Goal: Task Accomplishment & Management: Complete application form

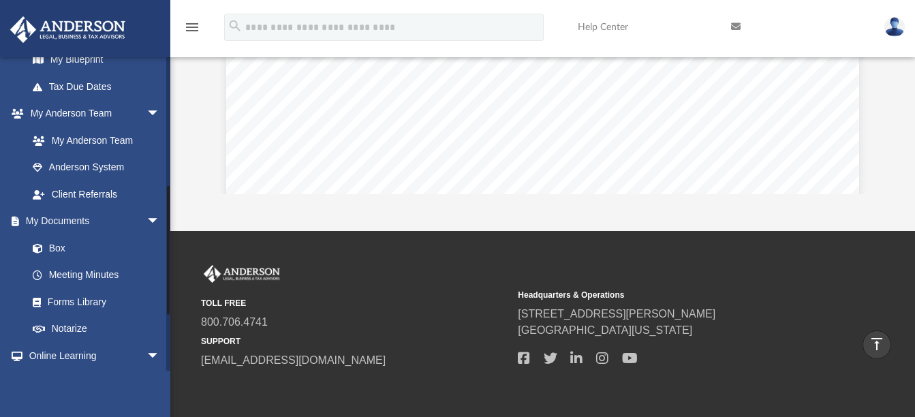
scroll to position [310, 0]
click at [89, 223] on link "My Documents arrow_drop_down" at bounding box center [95, 221] width 171 height 27
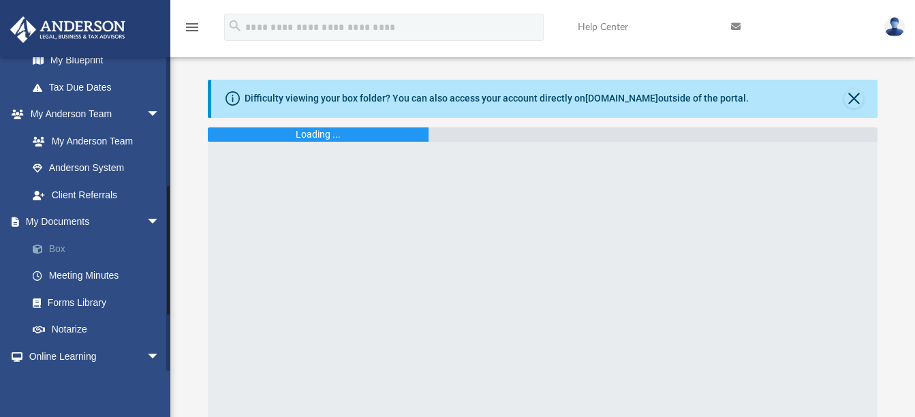
click at [80, 243] on link "Box" at bounding box center [99, 248] width 161 height 27
click at [51, 245] on link "Box" at bounding box center [99, 248] width 161 height 27
click at [97, 215] on link "My Documents arrow_drop_down" at bounding box center [95, 221] width 171 height 27
click at [86, 212] on link "My Documents arrow_drop_down" at bounding box center [95, 221] width 171 height 27
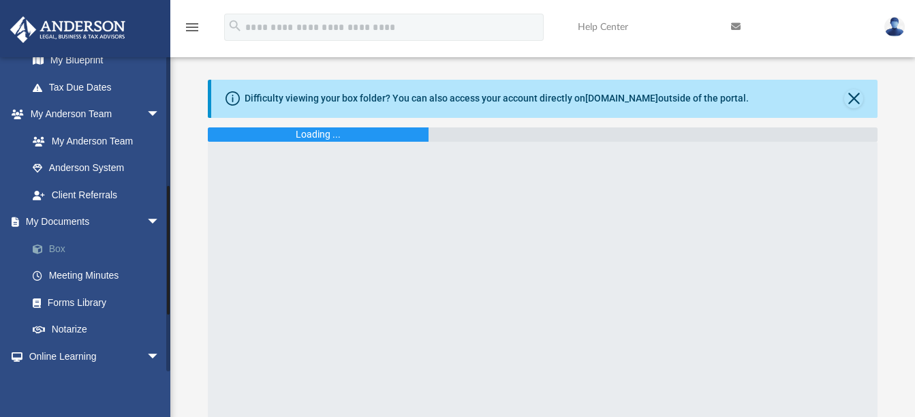
click at [50, 243] on link "Box" at bounding box center [99, 248] width 161 height 27
click at [857, 105] on button "Close" at bounding box center [853, 98] width 19 height 19
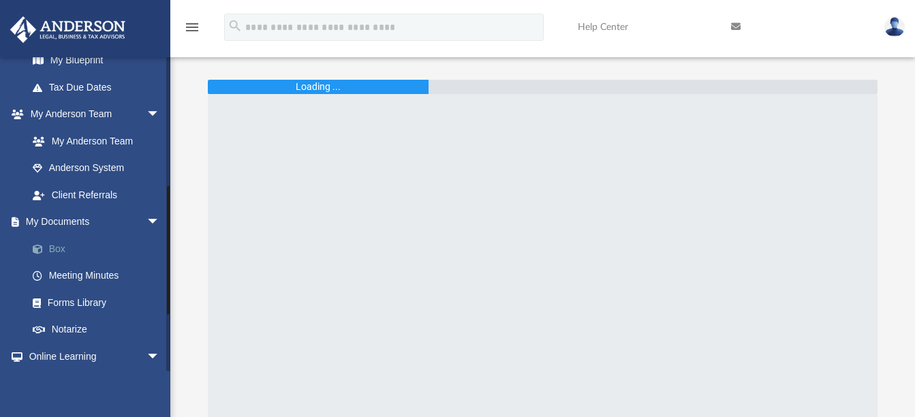
click at [72, 248] on link "Box" at bounding box center [99, 248] width 161 height 27
click at [66, 216] on link "My Documents arrow_drop_down" at bounding box center [95, 221] width 171 height 27
click at [68, 249] on link "Box" at bounding box center [99, 248] width 161 height 27
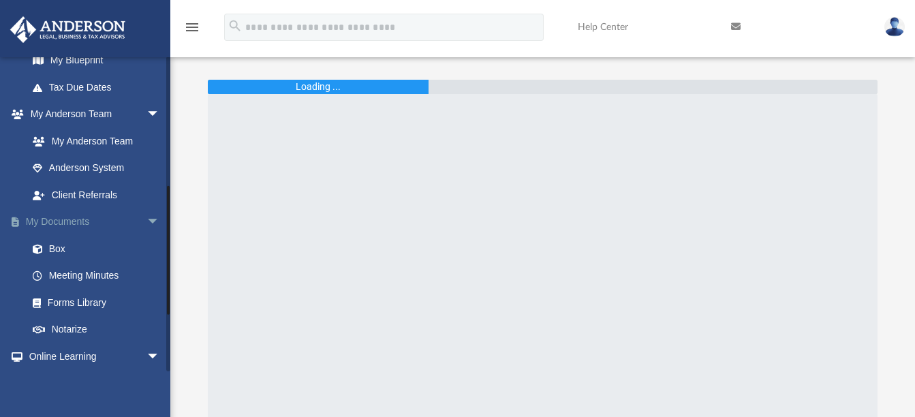
click at [100, 217] on link "My Documents arrow_drop_down" at bounding box center [95, 221] width 171 height 27
click at [82, 272] on link "Meeting Minutes" at bounding box center [99, 275] width 161 height 27
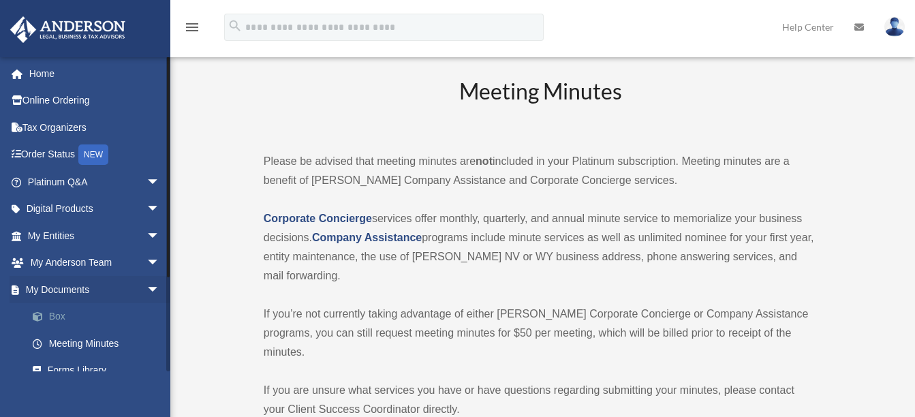
click at [76, 319] on link "Box" at bounding box center [99, 316] width 161 height 27
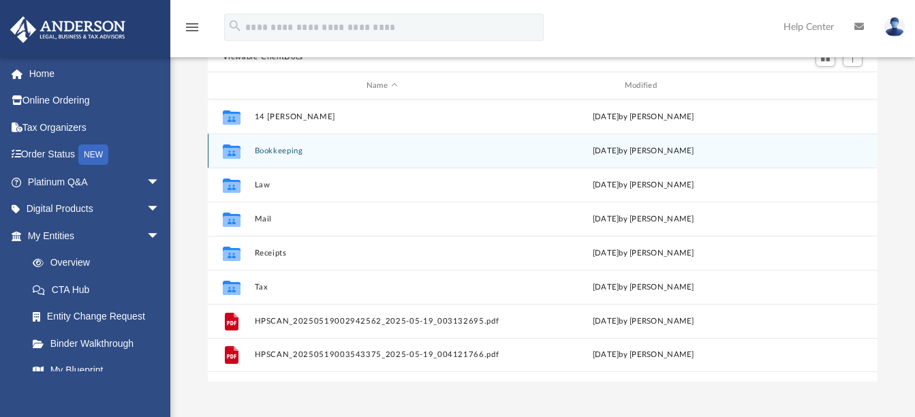
scroll to position [136, 0]
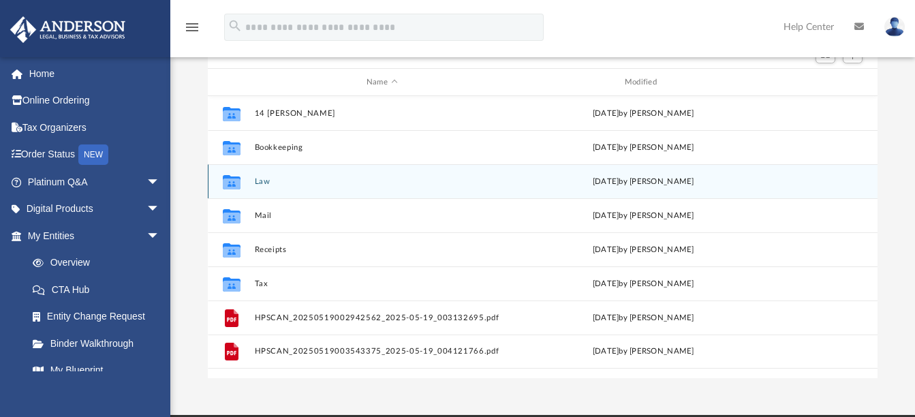
click at [236, 187] on icon "grid" at bounding box center [231, 183] width 18 height 11
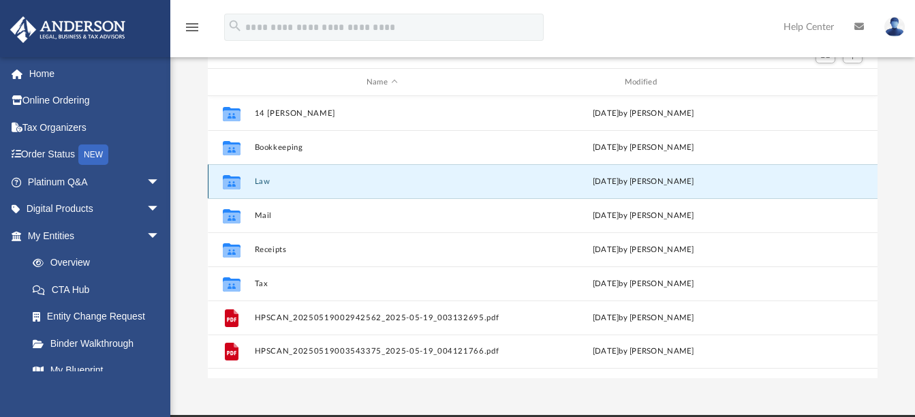
click at [258, 180] on button "Law" at bounding box center [381, 181] width 255 height 9
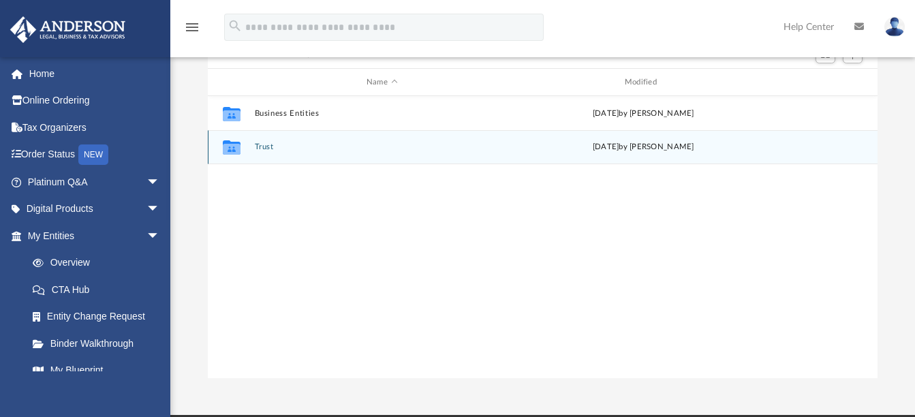
click at [261, 148] on button "Trust" at bounding box center [381, 147] width 255 height 9
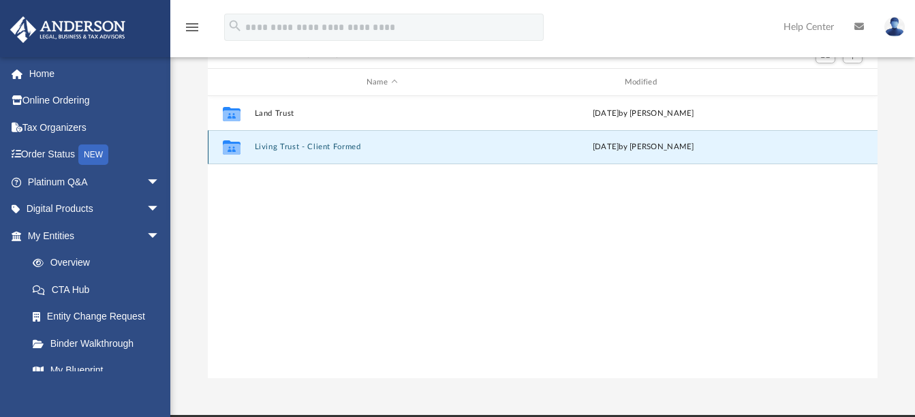
click at [276, 144] on button "Living Trust - Client Formed" at bounding box center [381, 147] width 255 height 9
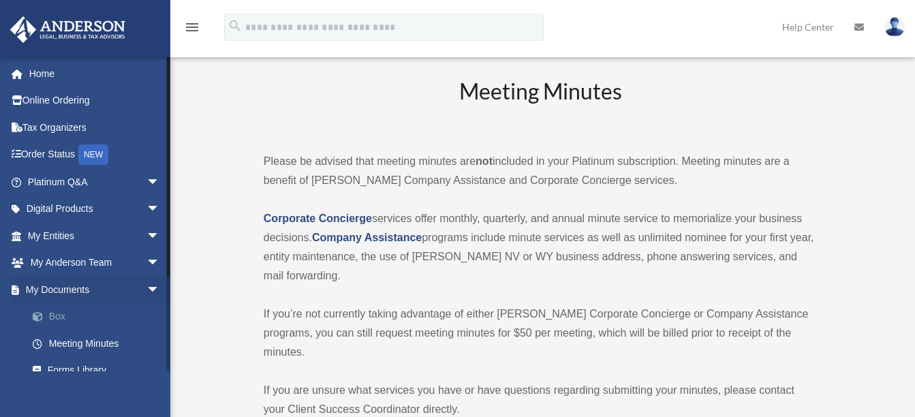
click at [83, 311] on link "Box" at bounding box center [99, 316] width 161 height 27
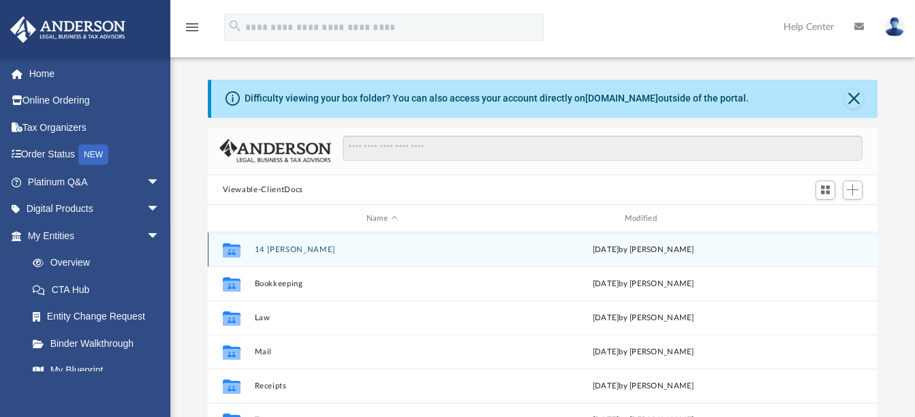
scroll to position [68, 0]
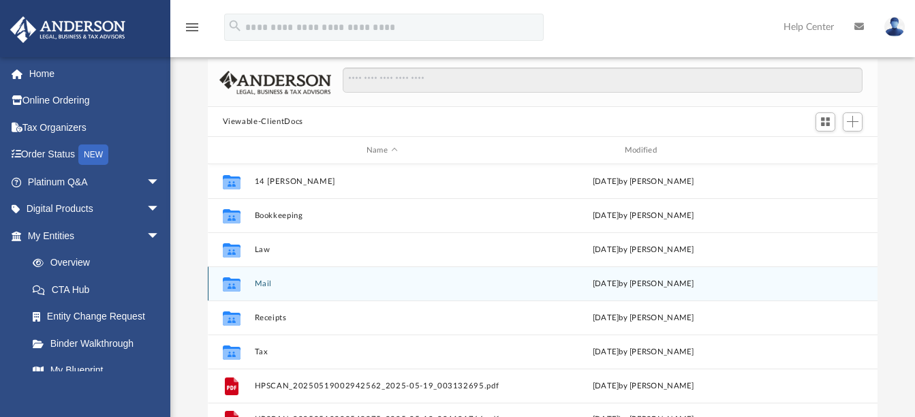
click at [229, 287] on icon "grid" at bounding box center [231, 284] width 18 height 14
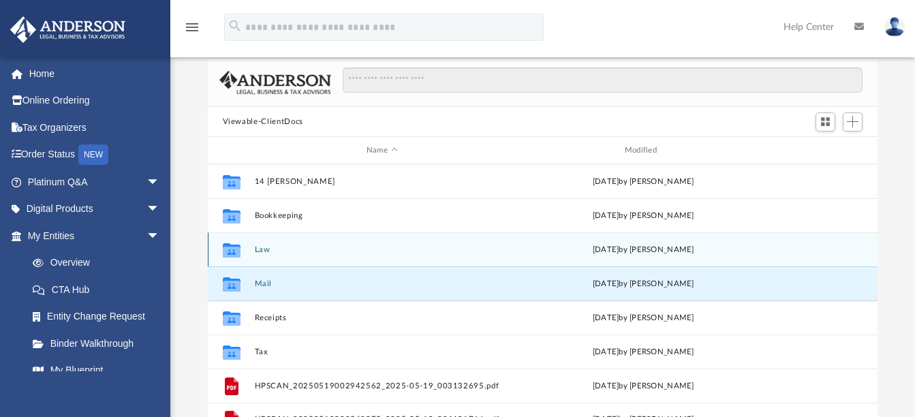
click at [229, 249] on icon "grid" at bounding box center [231, 250] width 18 height 14
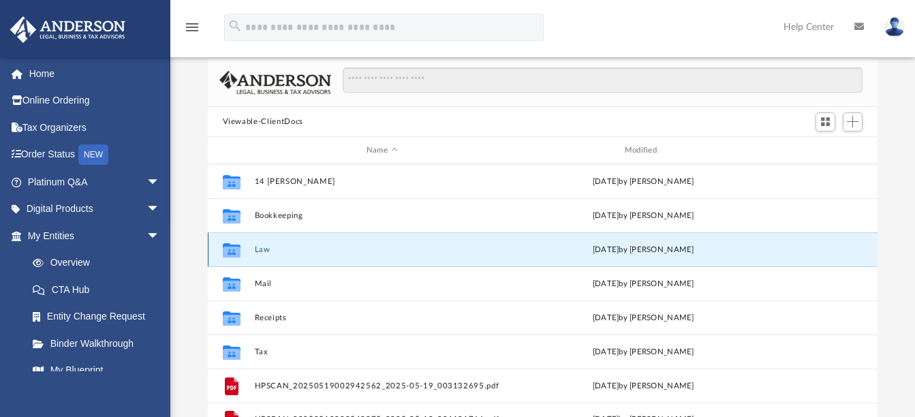
click at [257, 251] on button "Law" at bounding box center [381, 249] width 255 height 9
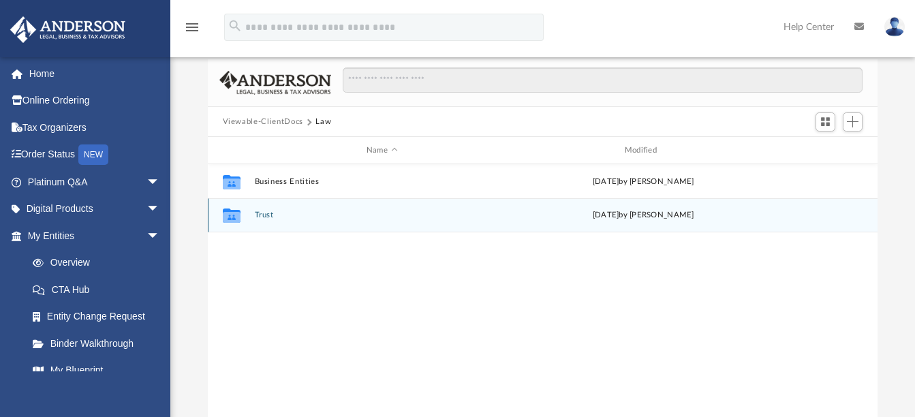
click at [236, 218] on icon "grid" at bounding box center [231, 217] width 18 height 11
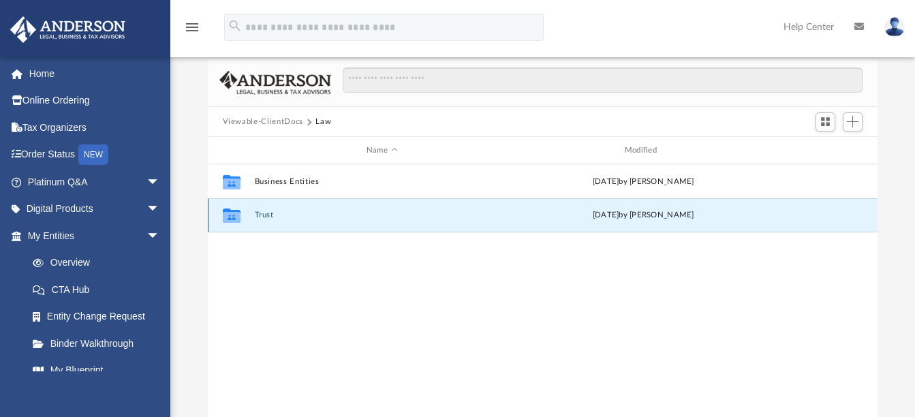
click at [266, 220] on div "Collaborated Folder Trust Thu Sep 4 2025 by Catherine Driscoll" at bounding box center [543, 215] width 670 height 34
click at [272, 209] on div "Collaborated Folder Trust Thu Sep 4 2025 by Catherine Driscoll" at bounding box center [543, 215] width 670 height 34
click at [269, 214] on button "Trust" at bounding box center [381, 215] width 255 height 9
click at [279, 218] on button "Living Trust - Client Formed" at bounding box center [381, 215] width 255 height 9
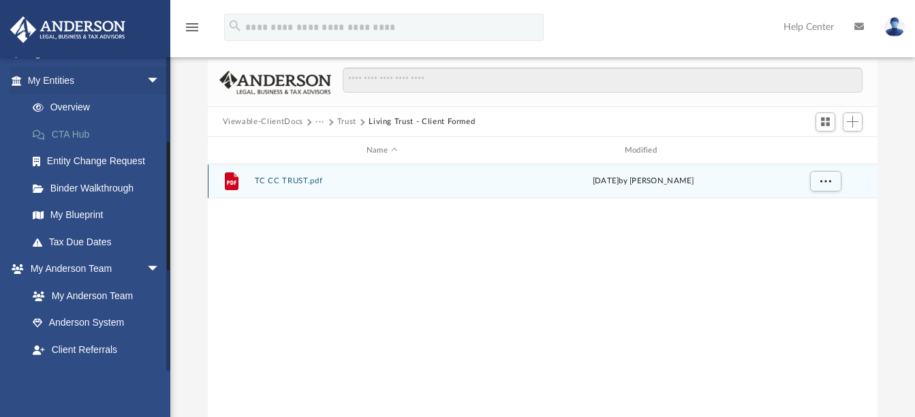
scroll to position [204, 0]
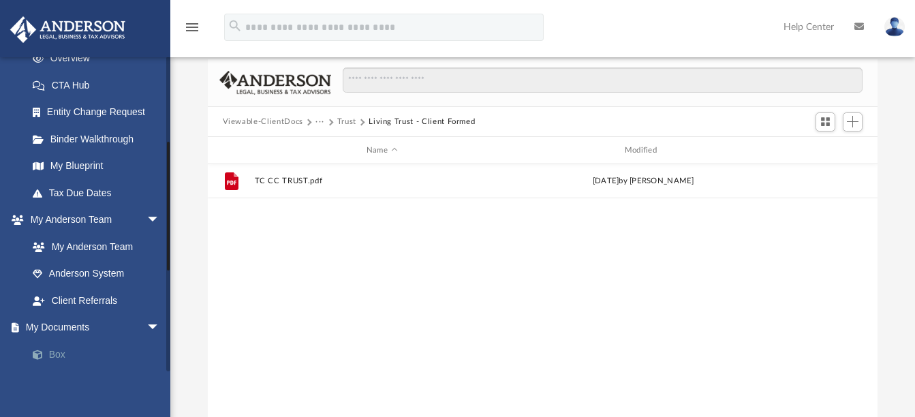
click at [62, 349] on link "Box" at bounding box center [99, 353] width 161 height 27
click at [53, 348] on link "Box" at bounding box center [99, 353] width 161 height 27
click at [83, 325] on link "My Documents arrow_drop_down" at bounding box center [95, 327] width 171 height 27
click at [56, 358] on link "Box" at bounding box center [99, 353] width 161 height 27
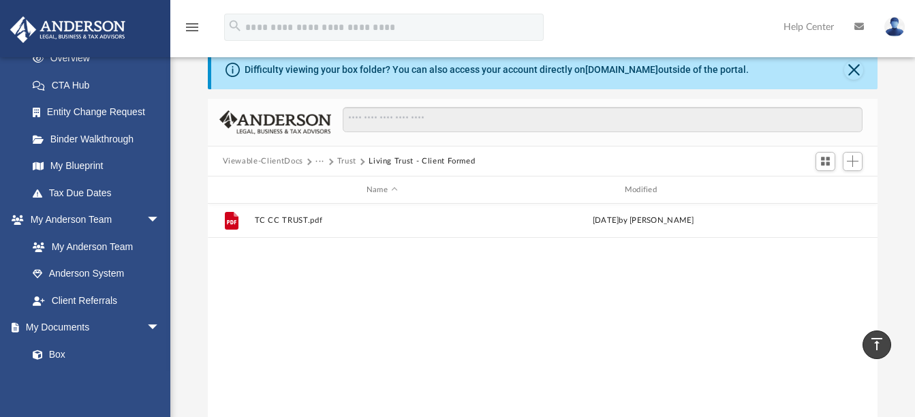
scroll to position [0, 0]
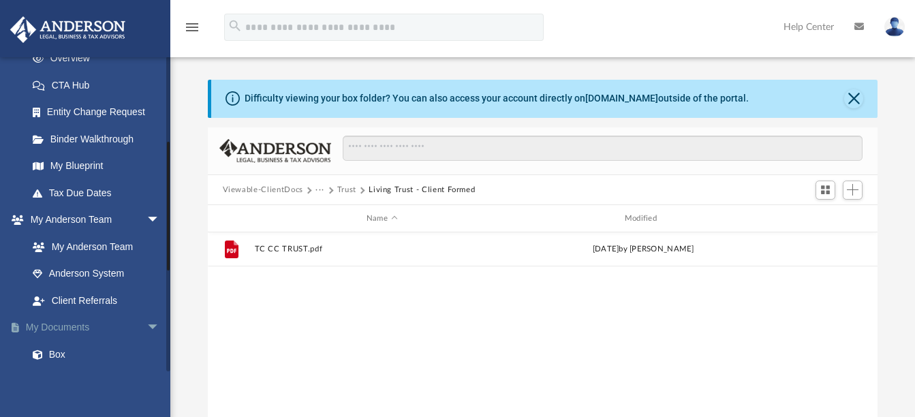
click at [48, 321] on link "My Documents arrow_drop_down" at bounding box center [95, 327] width 171 height 27
click at [853, 97] on button "Close" at bounding box center [853, 98] width 19 height 19
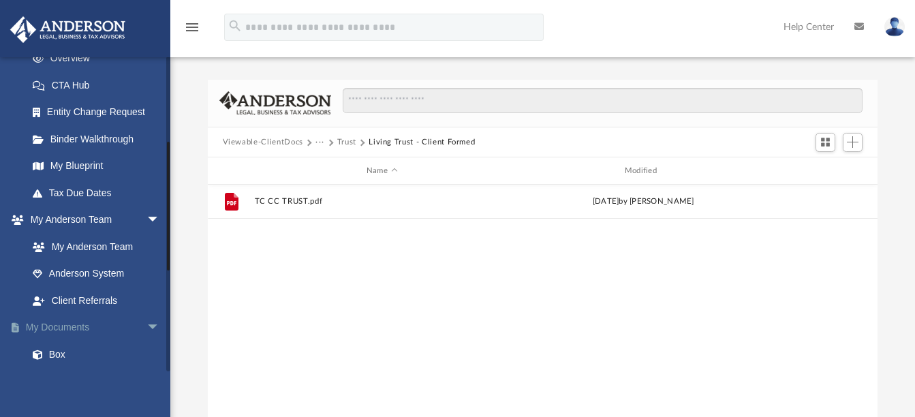
click at [90, 317] on link "My Documents arrow_drop_down" at bounding box center [95, 327] width 171 height 27
click at [89, 322] on link "My Documents arrow_drop_down" at bounding box center [95, 327] width 171 height 27
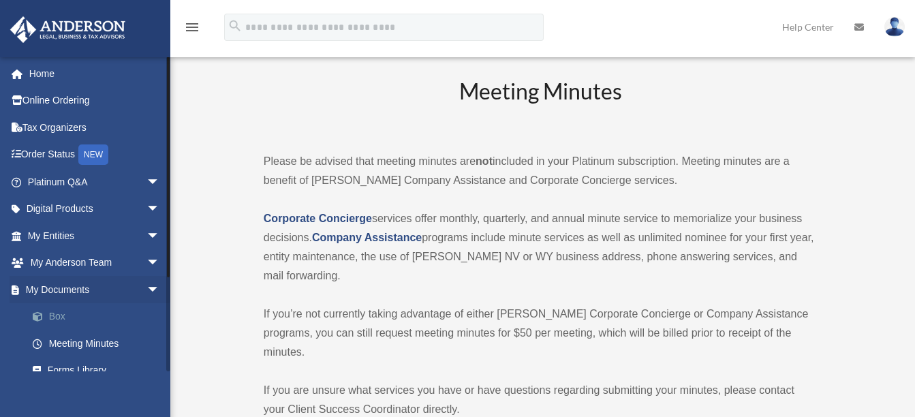
click at [87, 316] on link "Box" at bounding box center [99, 316] width 161 height 27
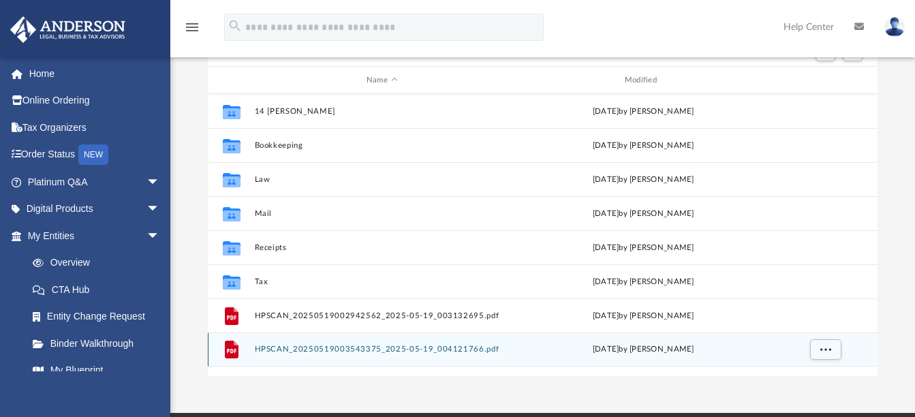
scroll to position [68, 0]
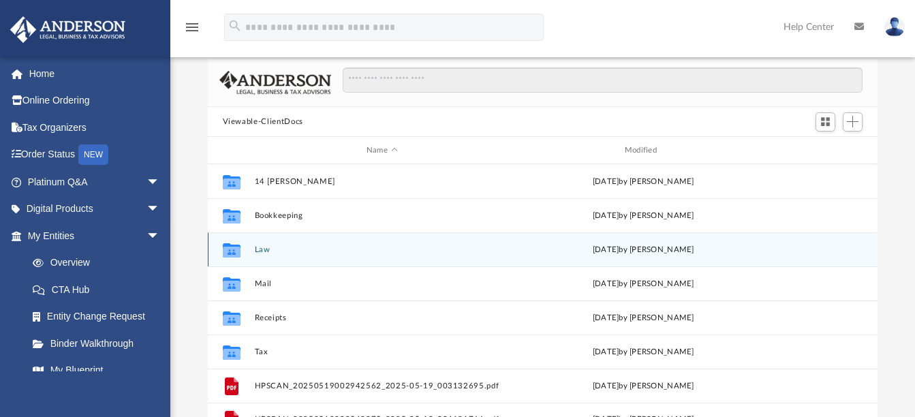
click at [268, 249] on button "Law" at bounding box center [381, 249] width 255 height 9
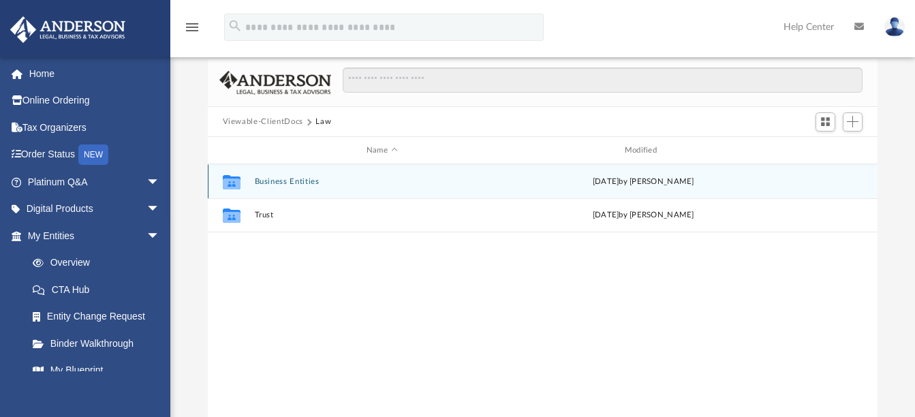
click at [282, 181] on button "Business Entities" at bounding box center [381, 181] width 255 height 9
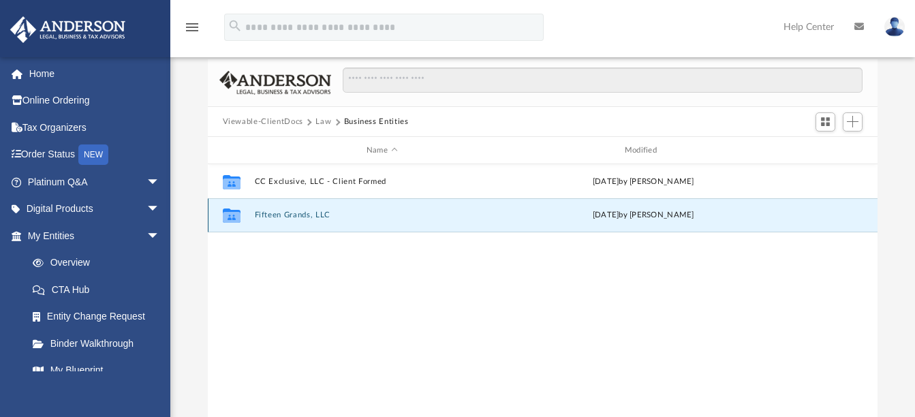
click at [277, 215] on button "Fifteen Grands, LLC" at bounding box center [381, 215] width 255 height 9
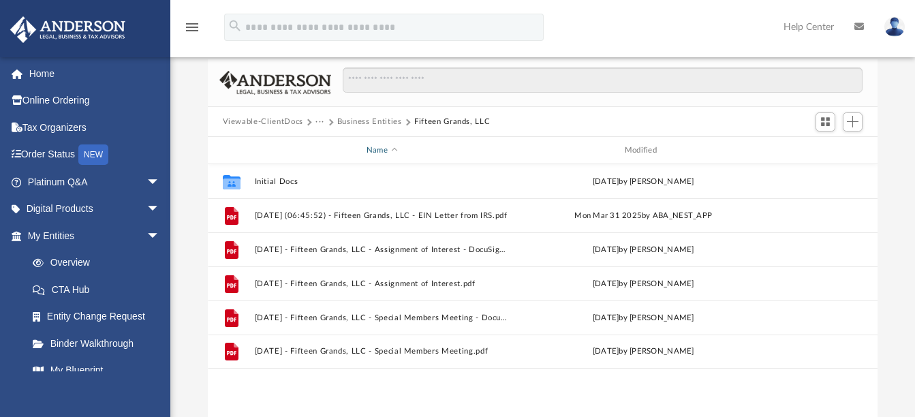
click at [390, 148] on div "Name" at bounding box center [380, 150] width 255 height 12
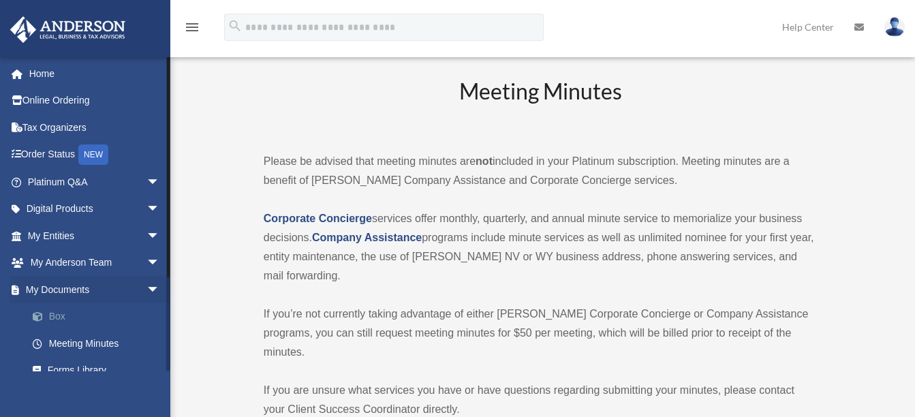
click at [62, 313] on link "Box" at bounding box center [99, 316] width 161 height 27
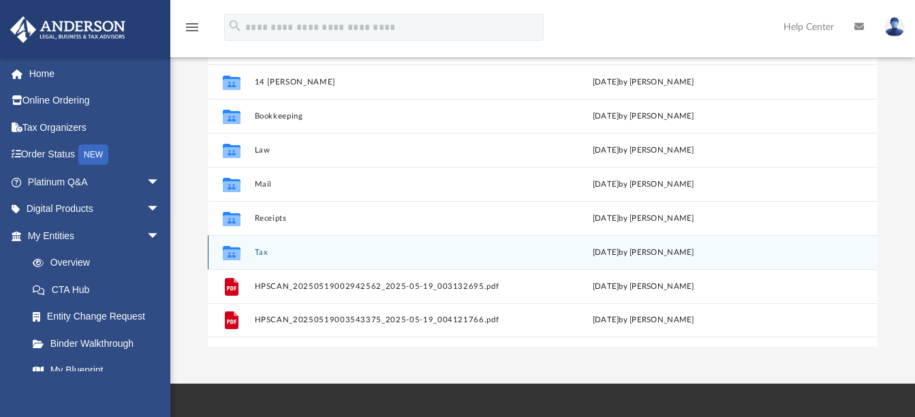
scroll to position [136, 0]
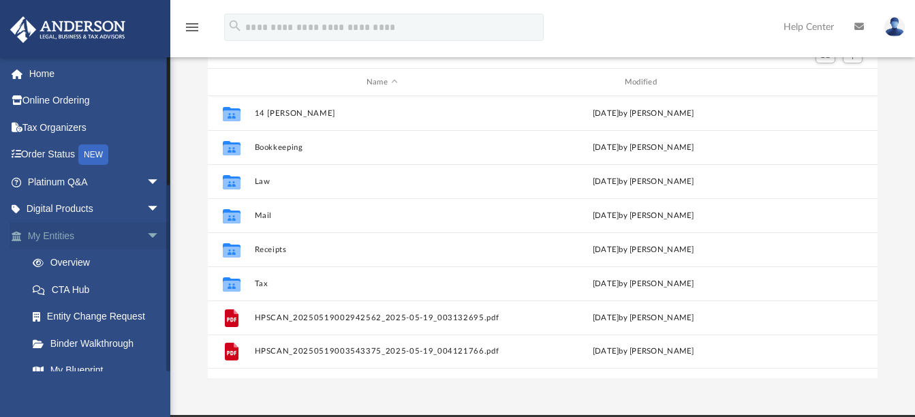
click at [86, 238] on link "My Entities arrow_drop_down" at bounding box center [95, 235] width 171 height 27
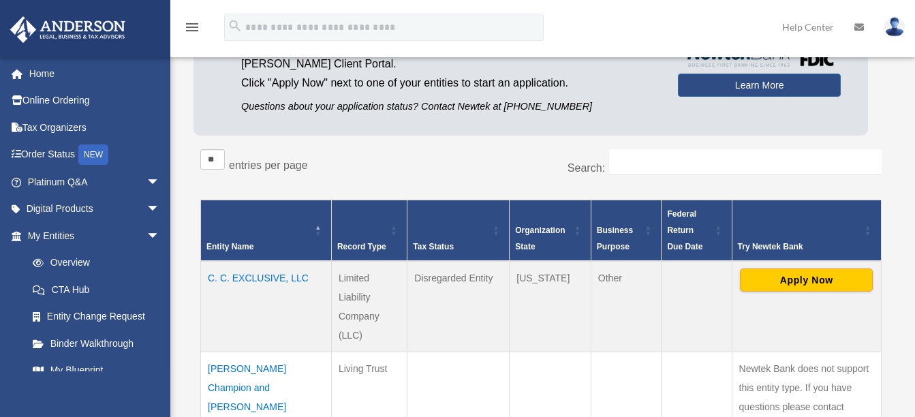
scroll to position [272, 0]
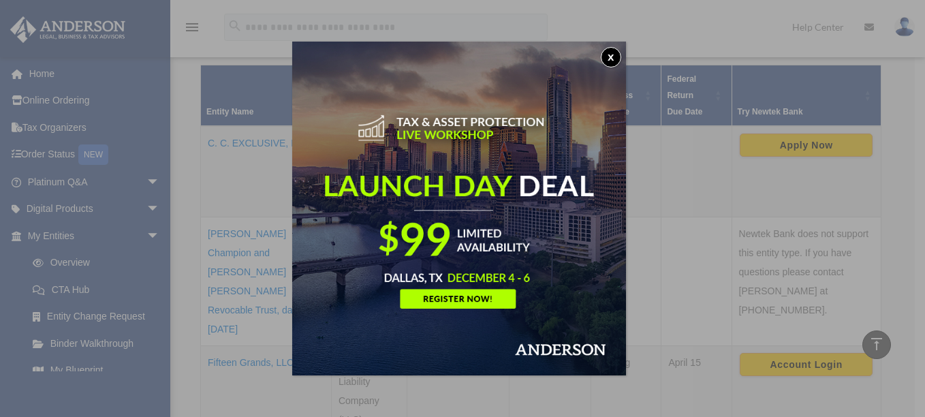
click at [612, 57] on button "x" at bounding box center [611, 57] width 20 height 20
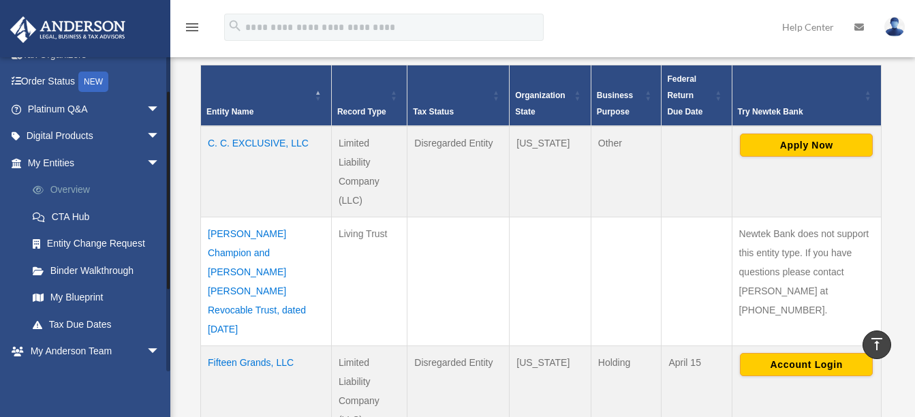
scroll to position [136, 0]
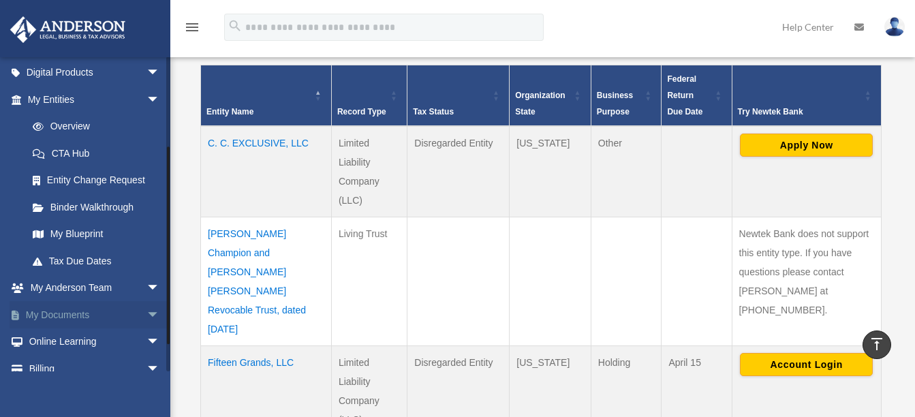
click at [92, 306] on link "My Documents arrow_drop_down" at bounding box center [95, 314] width 171 height 27
click at [146, 314] on span "arrow_drop_down" at bounding box center [159, 315] width 27 height 28
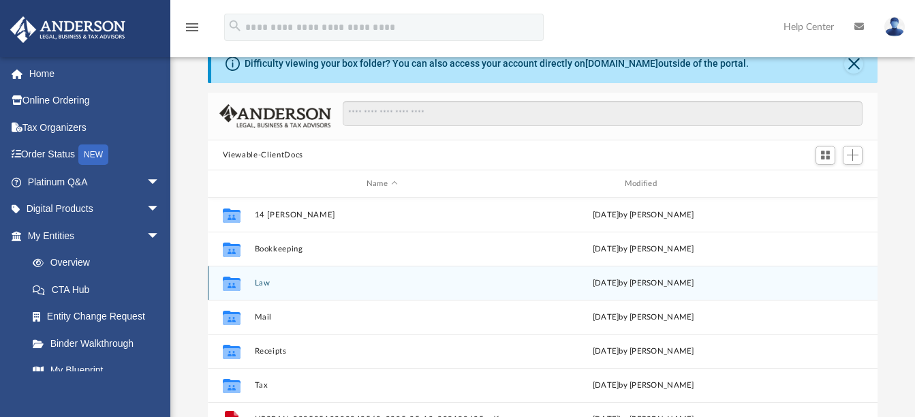
scroll to position [68, 0]
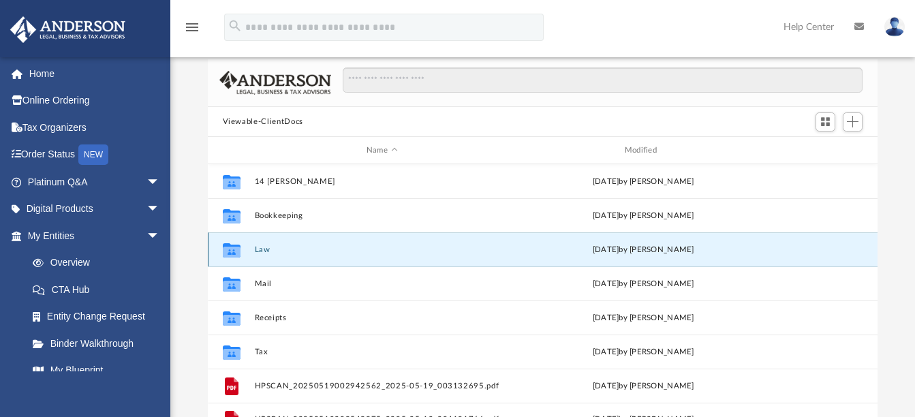
click at [262, 250] on button "Law" at bounding box center [381, 249] width 255 height 9
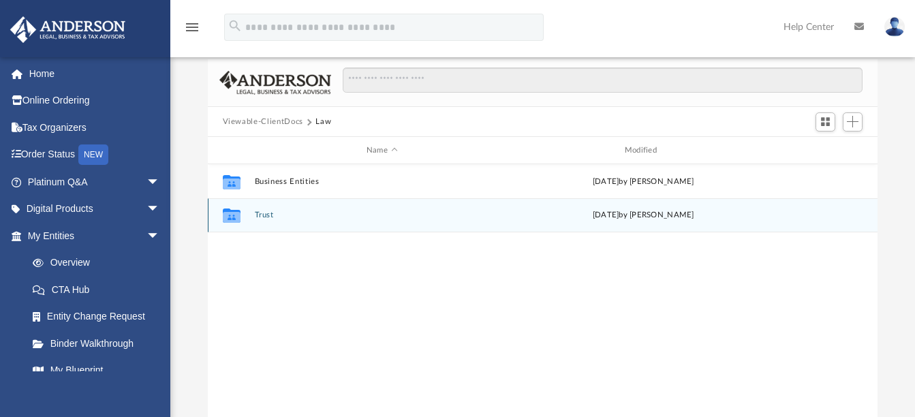
click at [263, 212] on button "Trust" at bounding box center [381, 215] width 255 height 9
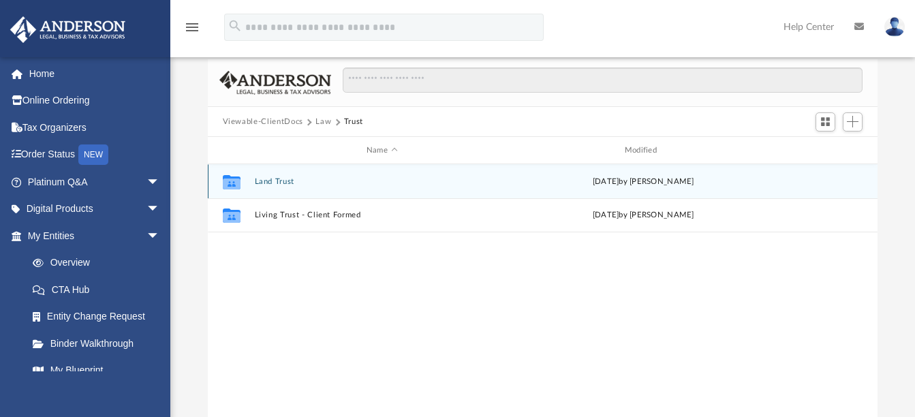
click at [271, 180] on button "Land Trust" at bounding box center [381, 181] width 255 height 9
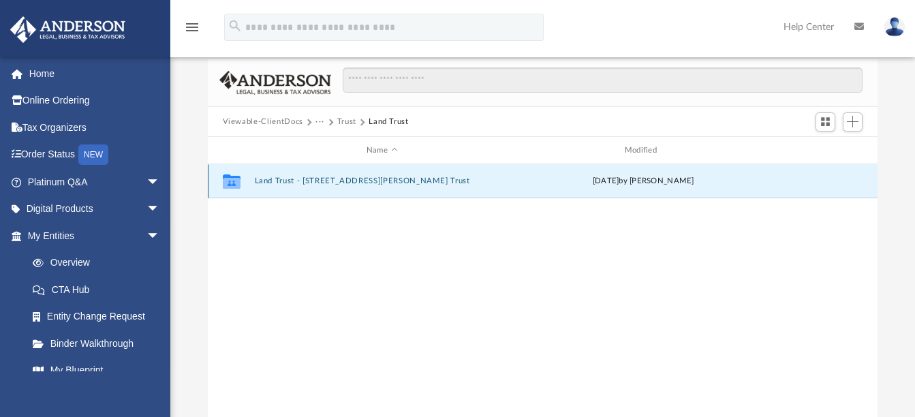
click at [281, 178] on button "Land Trust - 14 Sickel Drive Trust" at bounding box center [381, 181] width 255 height 9
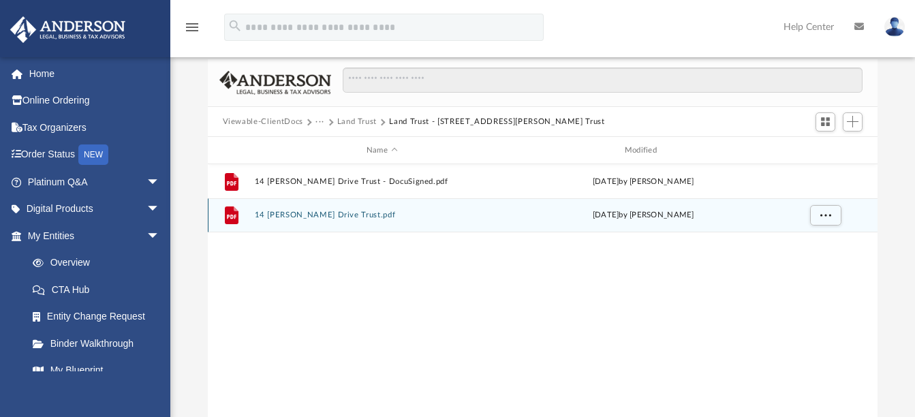
click at [291, 215] on button "14 Sickel Drive Trust.pdf" at bounding box center [381, 215] width 255 height 9
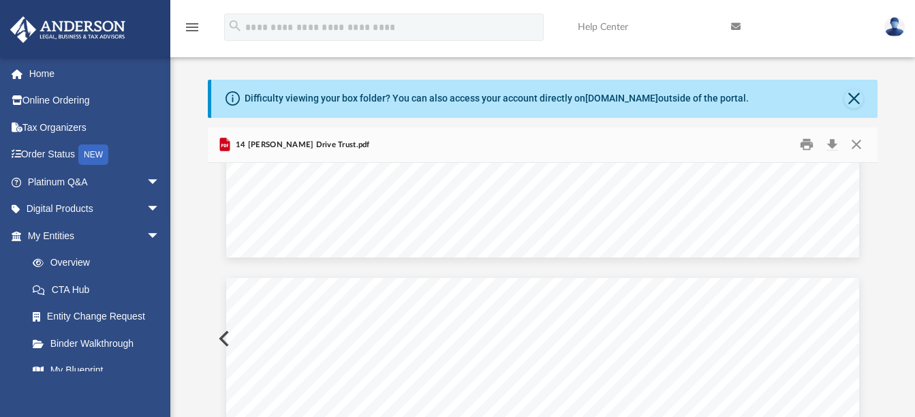
scroll to position [10823, 0]
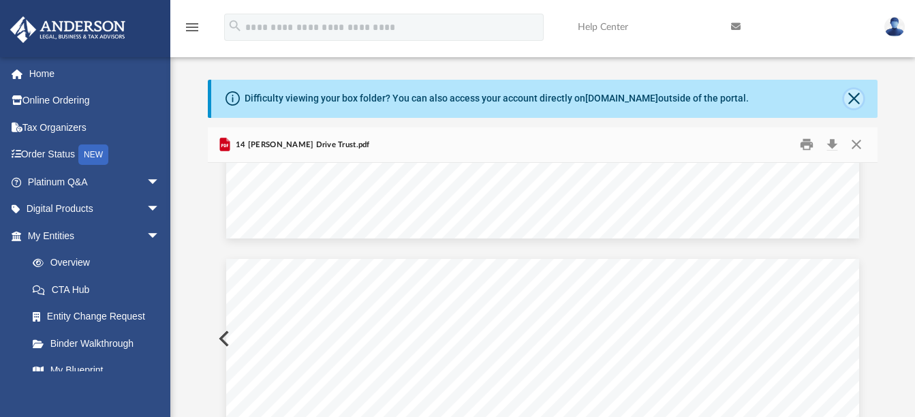
click at [853, 94] on button "Close" at bounding box center [853, 98] width 19 height 19
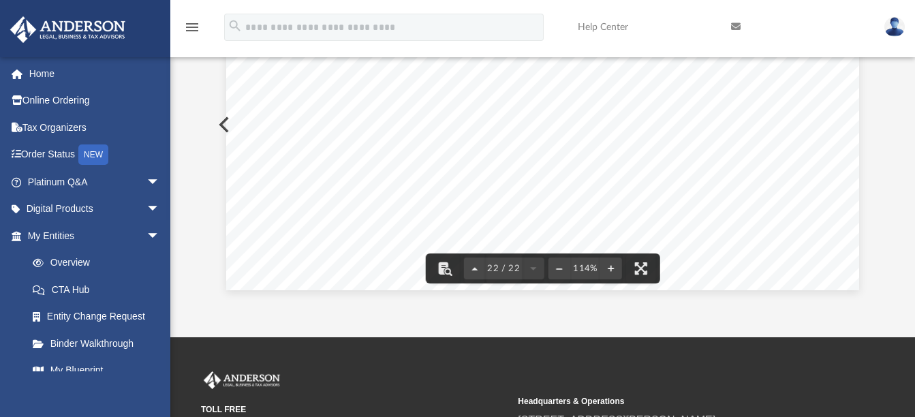
scroll to position [272, 0]
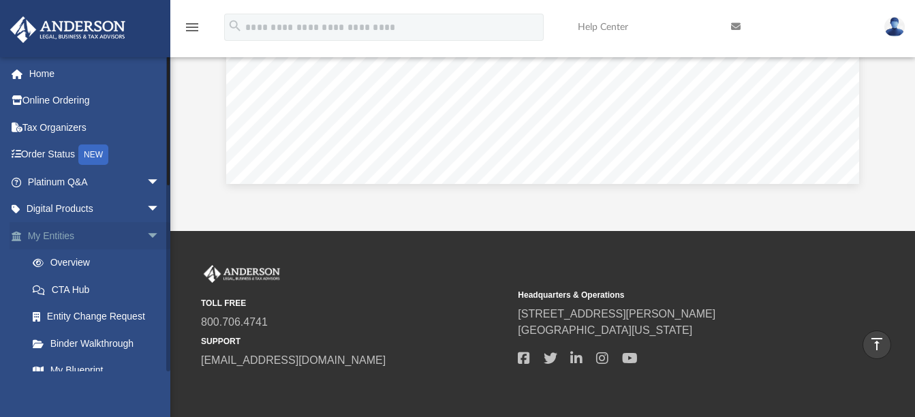
click at [109, 240] on link "My Entities arrow_drop_down" at bounding box center [95, 235] width 171 height 27
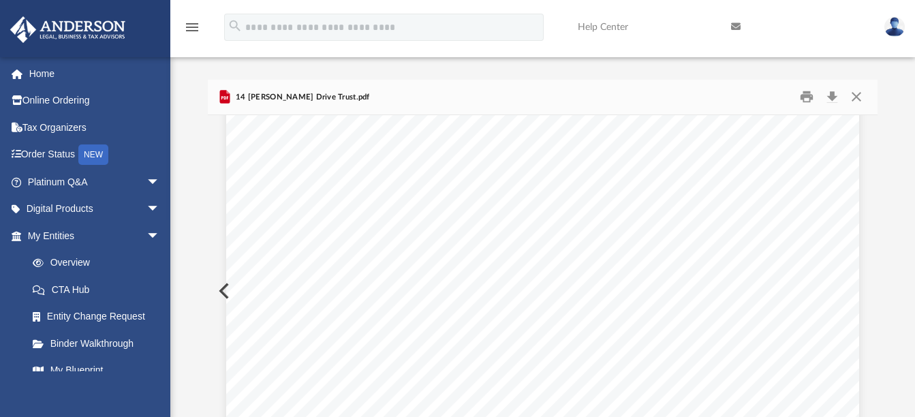
scroll to position [17020, 0]
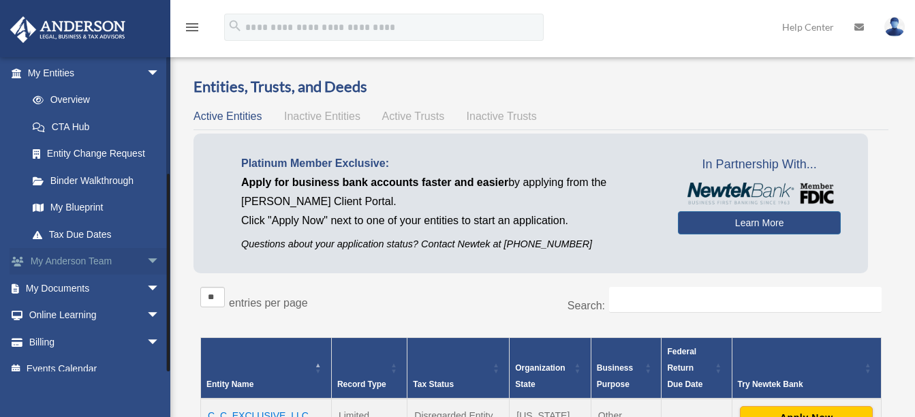
scroll to position [177, 0]
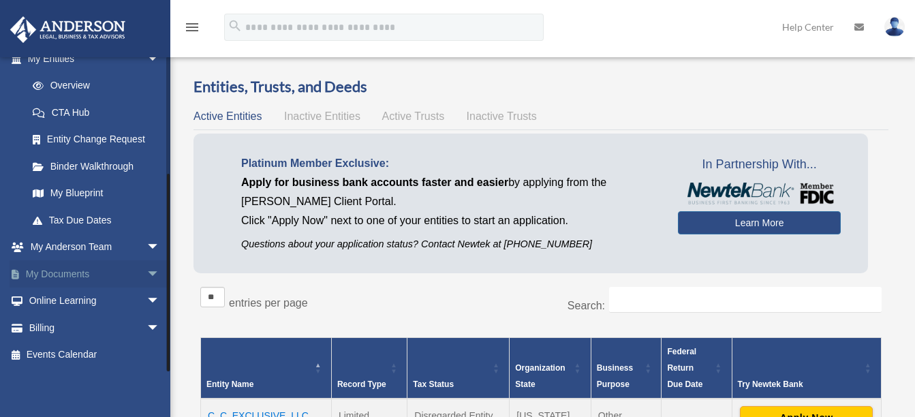
click at [146, 274] on span "arrow_drop_down" at bounding box center [159, 274] width 27 height 28
click at [67, 295] on link "Box" at bounding box center [99, 300] width 161 height 27
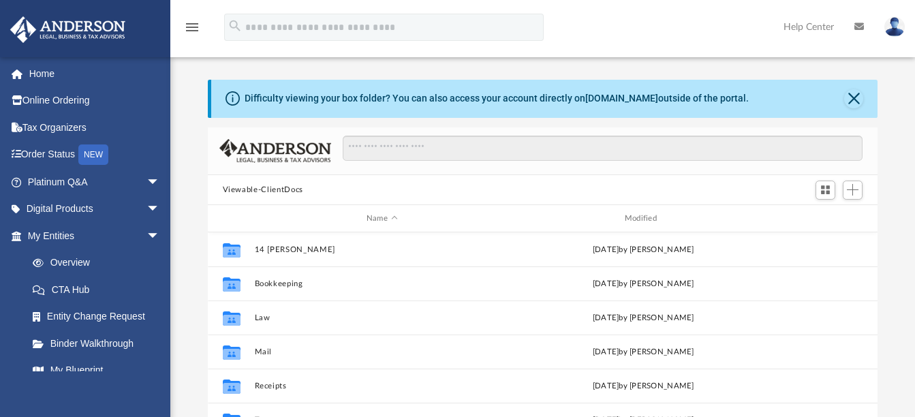
scroll to position [300, 659]
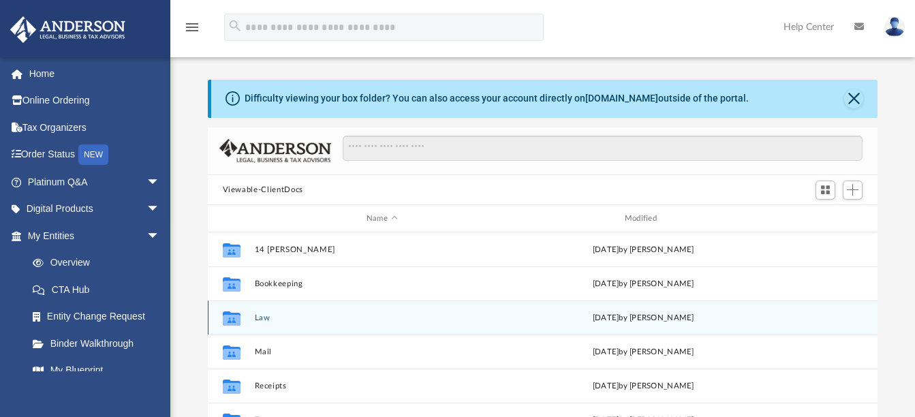
click at [234, 311] on icon "Collaborated Folder" at bounding box center [231, 318] width 22 height 22
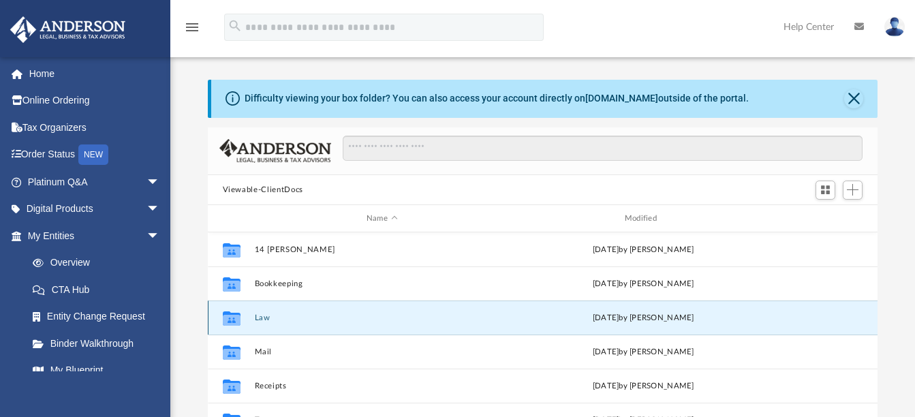
click at [258, 311] on div "Collaborated Folder Law [DATE] by [PERSON_NAME]" at bounding box center [543, 317] width 670 height 34
click at [272, 319] on button "Law" at bounding box center [381, 317] width 255 height 9
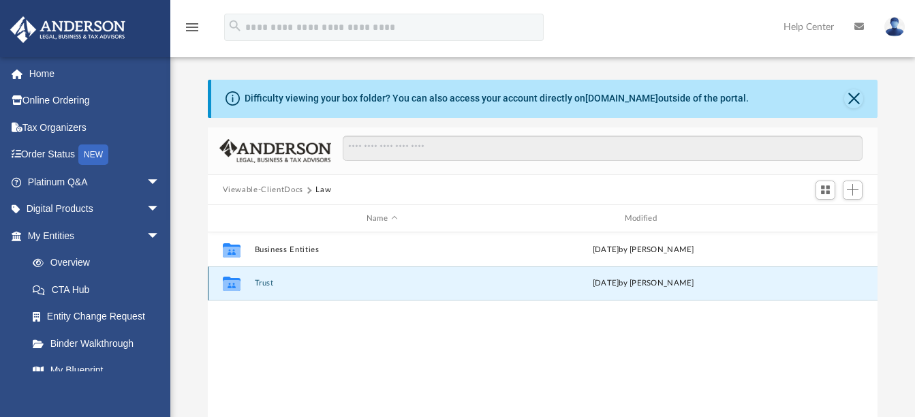
click at [271, 279] on button "Trust" at bounding box center [381, 283] width 255 height 9
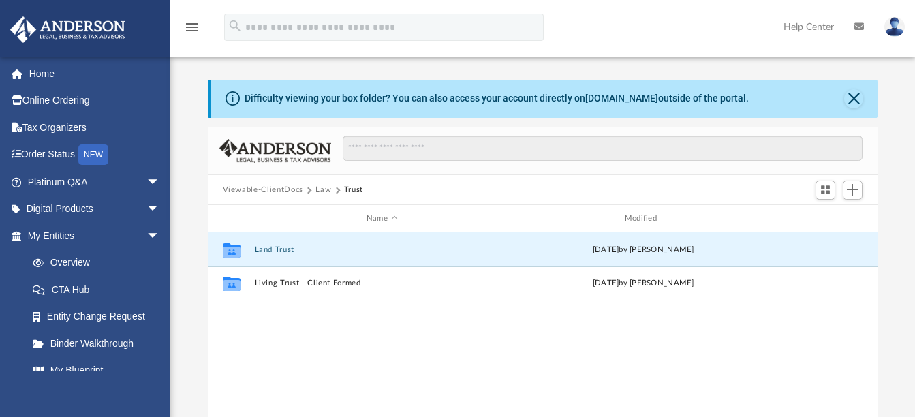
click at [279, 251] on button "Land Trust" at bounding box center [381, 249] width 255 height 9
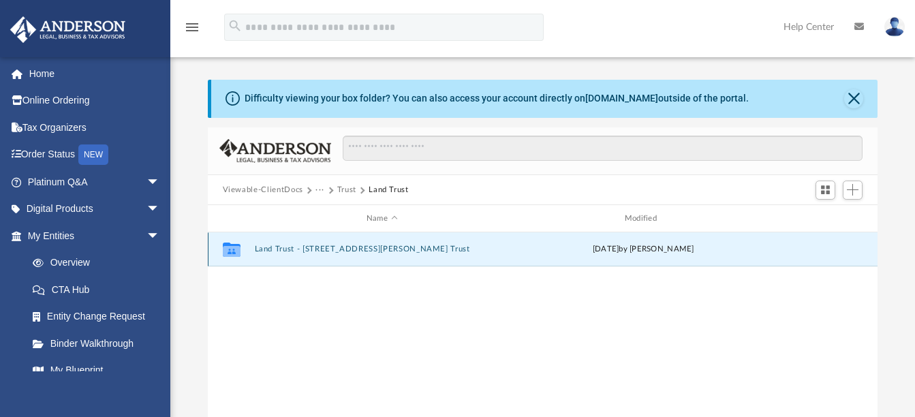
click at [333, 248] on button "Land Trust - 14 Sickel Drive Trust" at bounding box center [381, 249] width 255 height 9
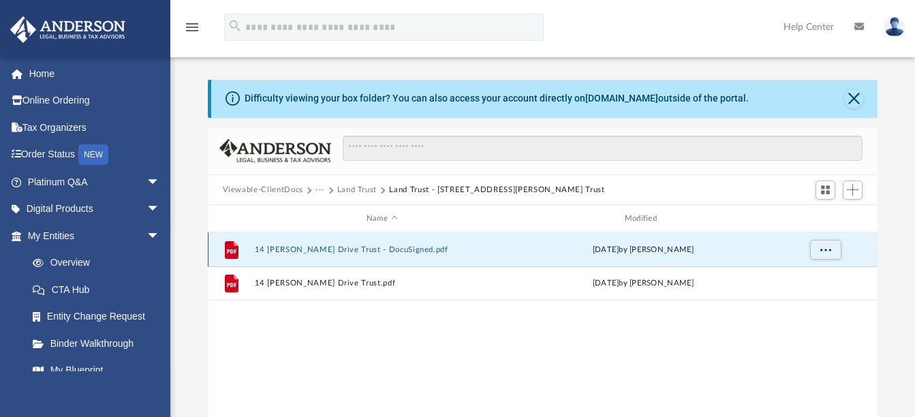
click at [289, 247] on button "14 Sickel Drive Trust - DocuSigned.pdf" at bounding box center [381, 249] width 255 height 9
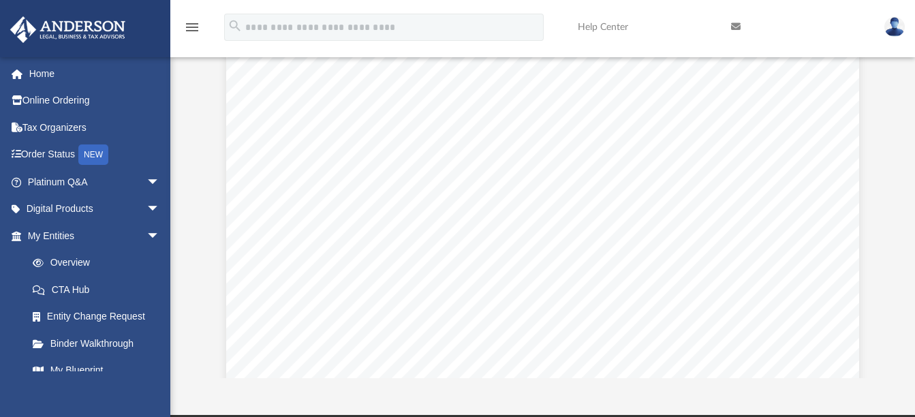
scroll to position [0, 0]
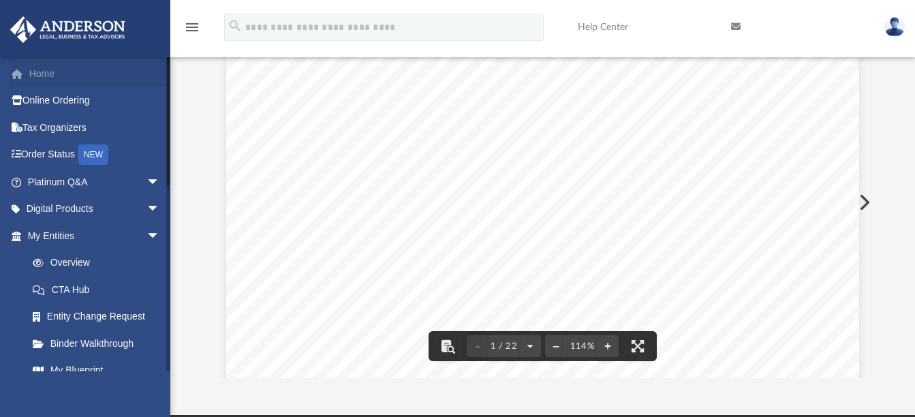
click at [48, 74] on link "Home" at bounding box center [95, 73] width 171 height 27
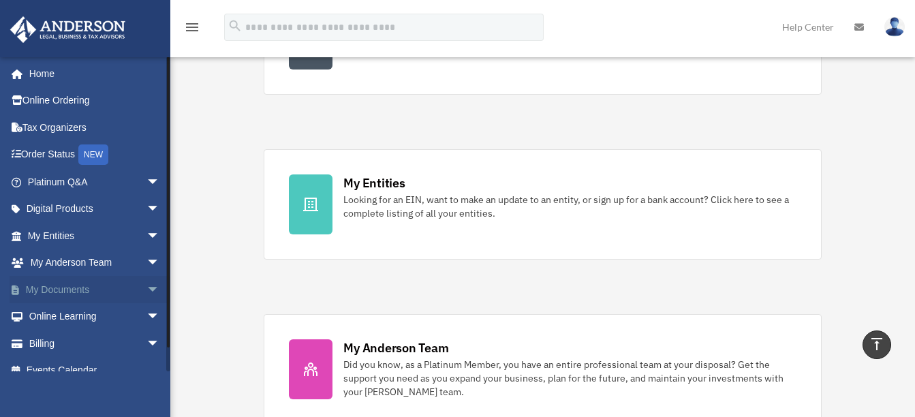
click at [85, 288] on link "My Documents arrow_drop_down" at bounding box center [95, 289] width 171 height 27
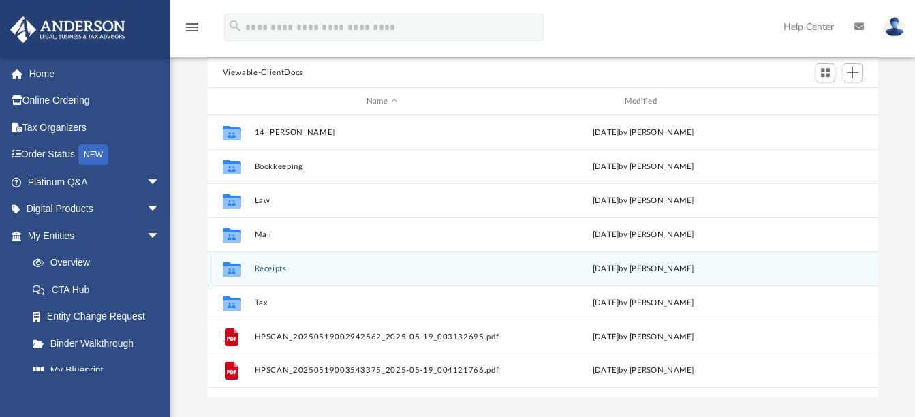
scroll to position [68, 0]
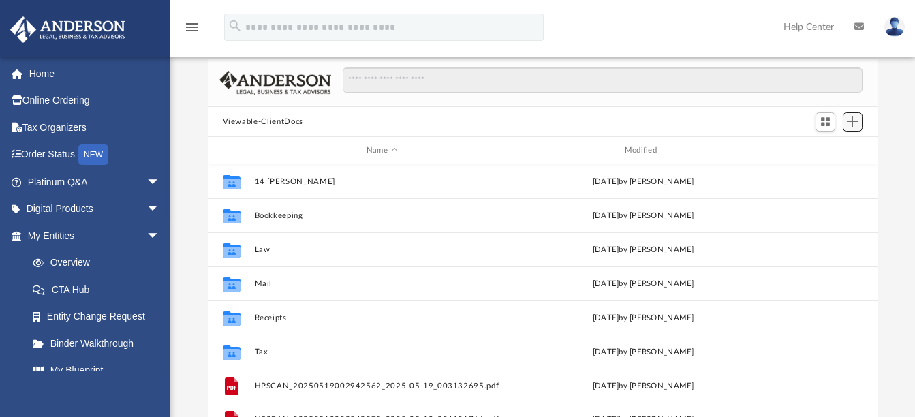
click at [852, 123] on span "Add" at bounding box center [852, 122] width 12 height 12
click at [827, 149] on li "Upload" at bounding box center [833, 149] width 44 height 14
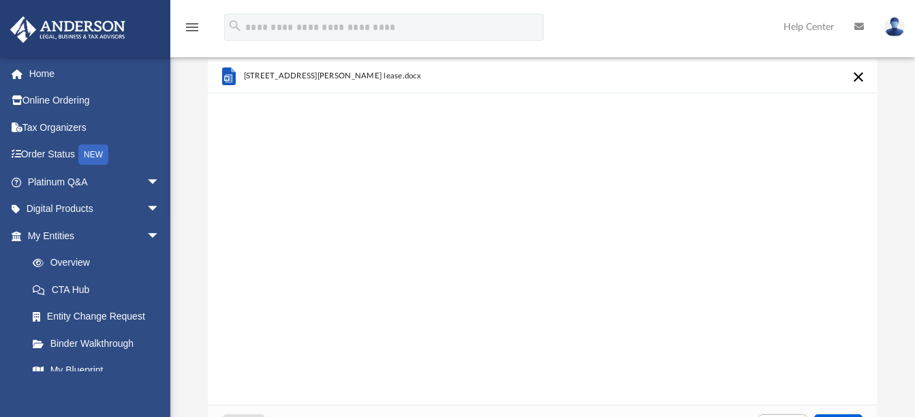
scroll to position [0, 0]
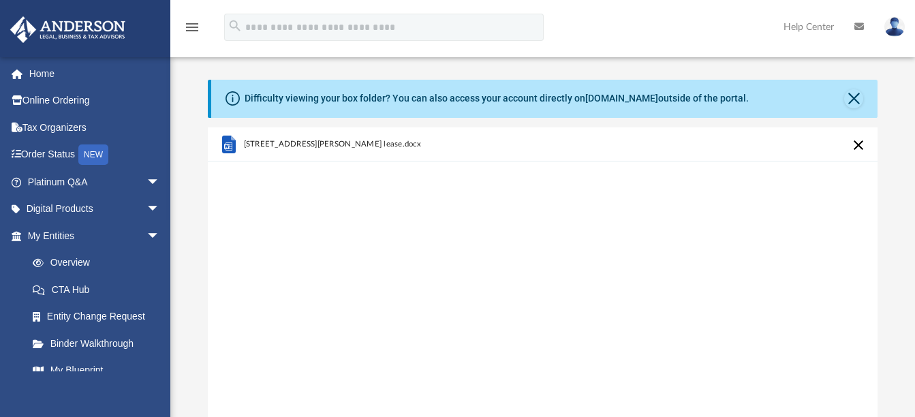
click at [394, 143] on div "[STREET_ADDRESS][PERSON_NAME] lease.docx" at bounding box center [384, 144] width 283 height 30
click at [279, 142] on span "[STREET_ADDRESS][PERSON_NAME] lease.docx" at bounding box center [332, 144] width 178 height 9
drag, startPoint x: 279, startPoint y: 142, endPoint x: 227, endPoint y: 148, distance: 52.1
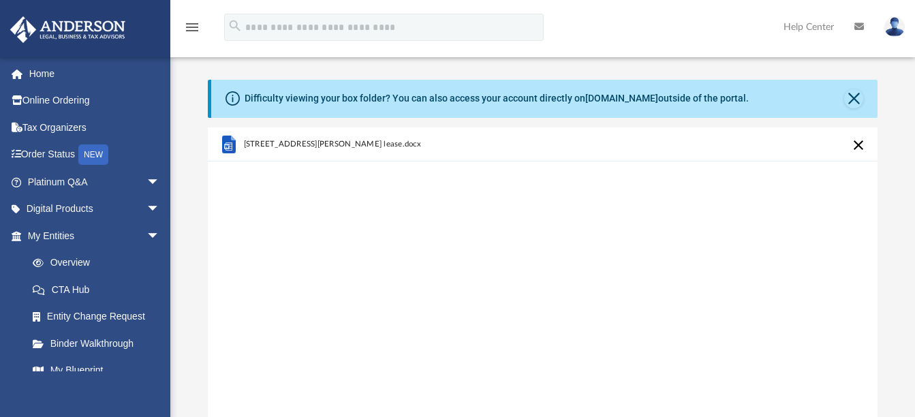
click at [227, 148] on icon "grid" at bounding box center [227, 146] width 8 height 8
drag, startPoint x: 227, startPoint y: 148, endPoint x: 329, endPoint y: 221, distance: 125.1
click at [329, 221] on div "[STREET_ADDRESS][PERSON_NAME] lease.docx" at bounding box center [543, 300] width 670 height 346
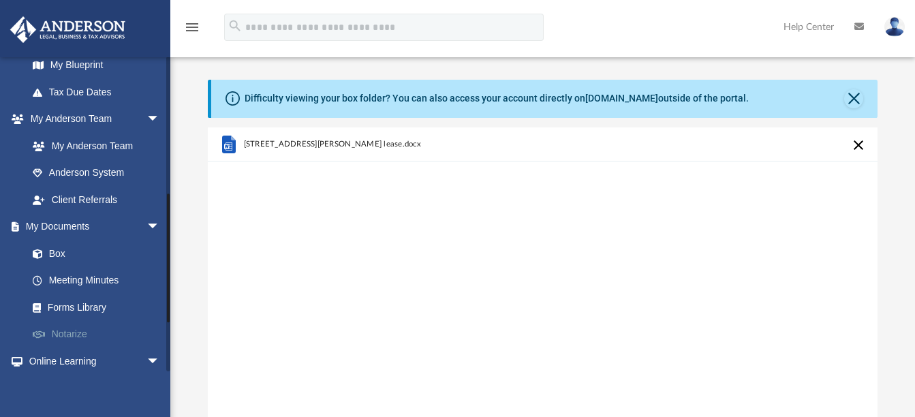
scroll to position [340, 0]
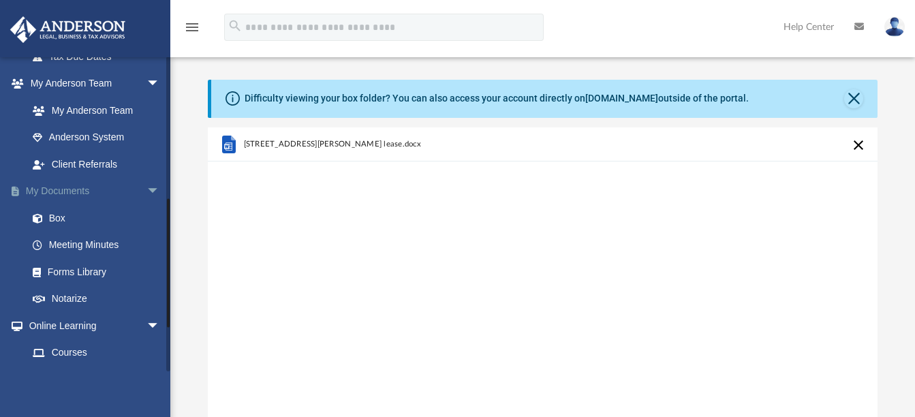
click at [118, 191] on link "My Documents arrow_drop_down" at bounding box center [95, 191] width 171 height 27
click at [146, 189] on span "arrow_drop_down" at bounding box center [159, 192] width 27 height 28
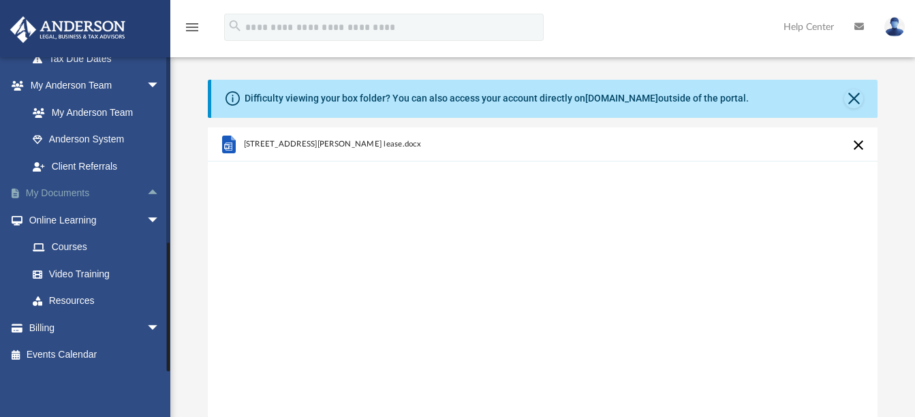
scroll to position [338, 0]
click at [146, 189] on span "arrow_drop_up" at bounding box center [159, 194] width 27 height 28
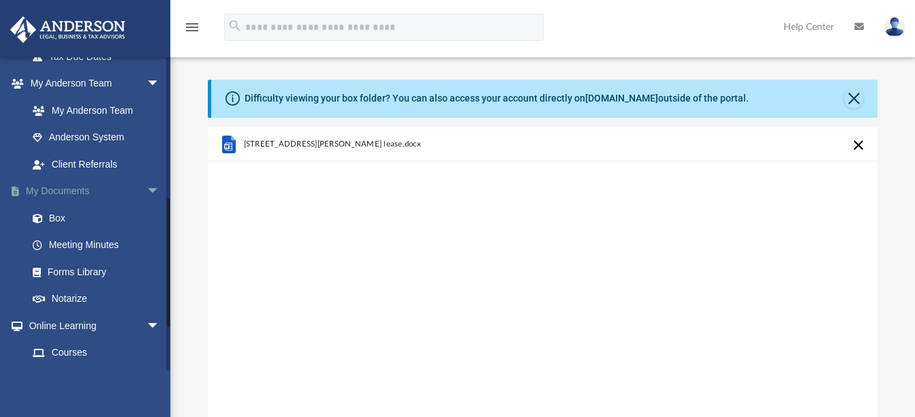
click at [50, 190] on link "My Documents arrow_drop_down" at bounding box center [95, 191] width 171 height 27
click at [60, 221] on link "Box" at bounding box center [99, 217] width 161 height 27
click at [61, 218] on link "Box" at bounding box center [99, 217] width 161 height 27
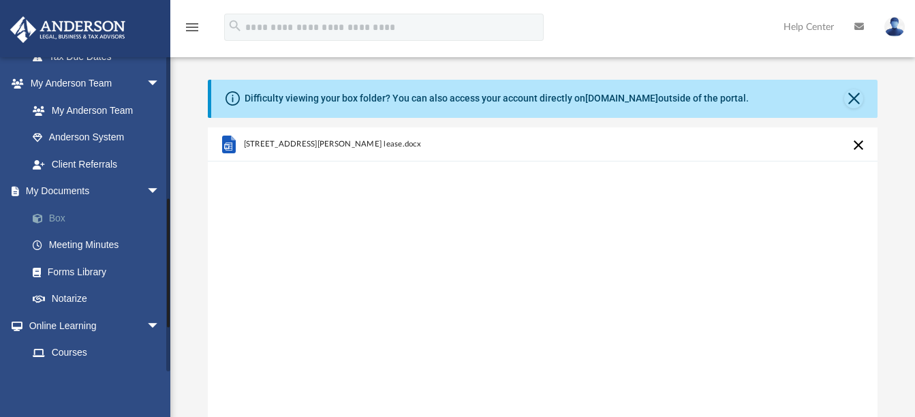
click at [61, 218] on link "Box" at bounding box center [99, 217] width 161 height 27
click at [58, 213] on link "Box" at bounding box center [99, 217] width 161 height 27
click at [78, 191] on link "My Documents arrow_drop_down" at bounding box center [95, 191] width 171 height 27
click at [54, 216] on link "Box" at bounding box center [99, 217] width 161 height 27
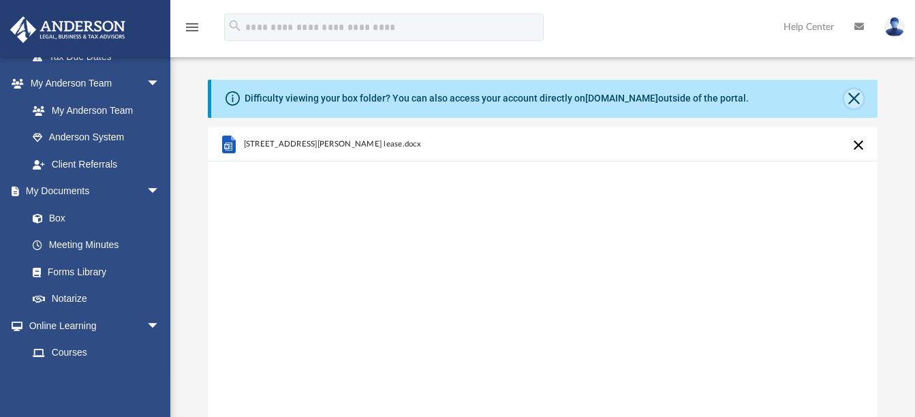
click at [855, 94] on button "Close" at bounding box center [853, 98] width 19 height 19
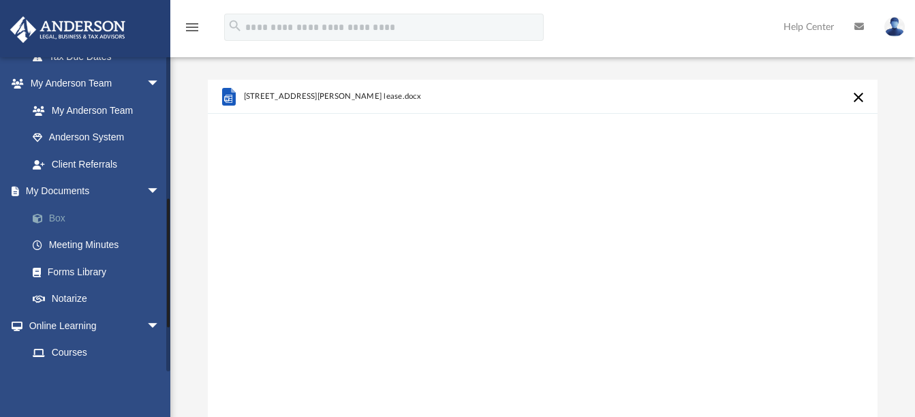
click at [73, 218] on link "Box" at bounding box center [99, 217] width 161 height 27
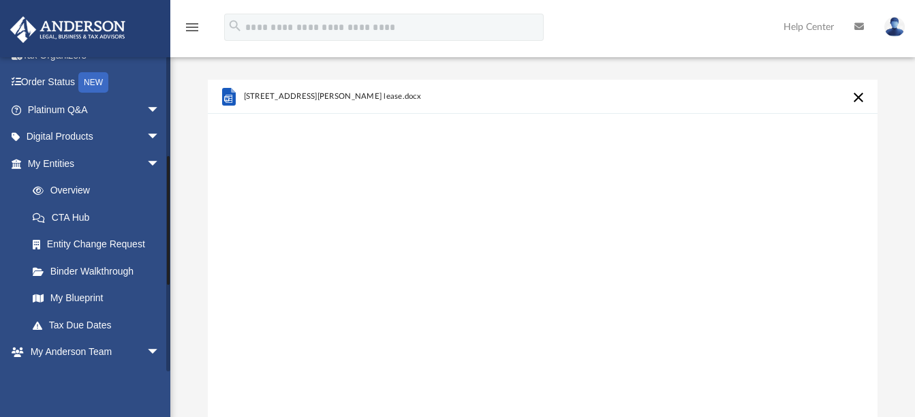
scroll to position [68, 0]
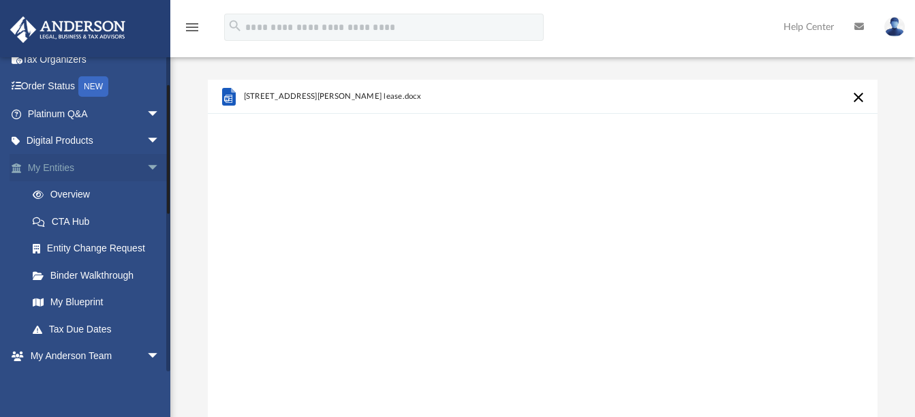
click at [68, 167] on link "My Entities arrow_drop_down" at bounding box center [95, 167] width 171 height 27
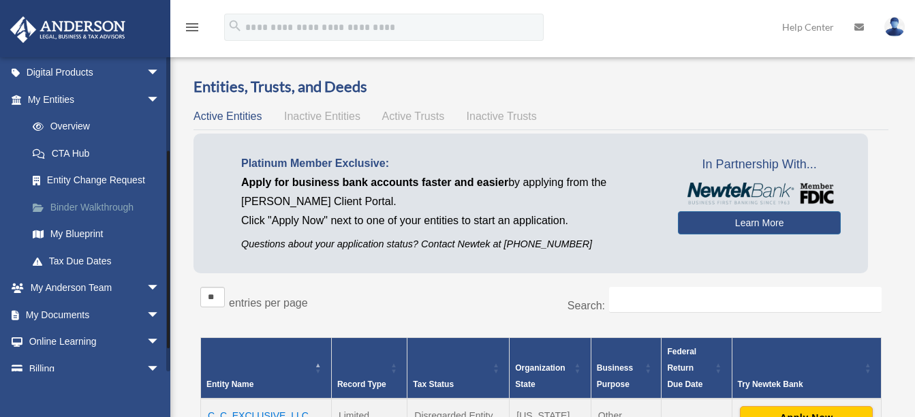
scroll to position [177, 0]
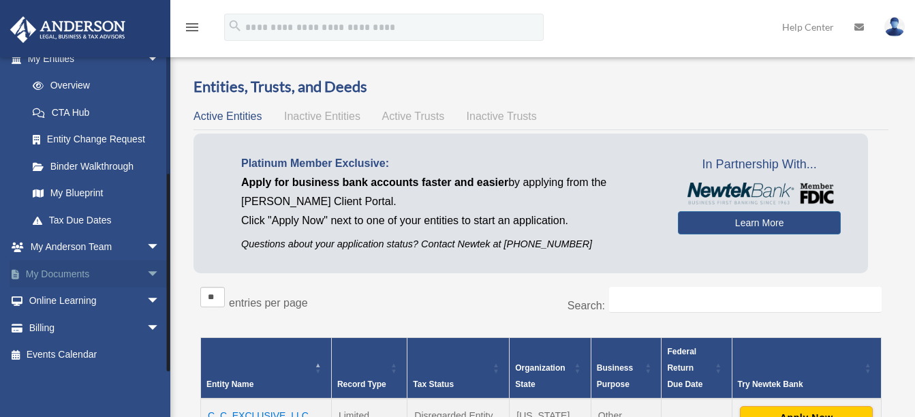
click at [59, 273] on link "My Documents arrow_drop_down" at bounding box center [95, 273] width 171 height 27
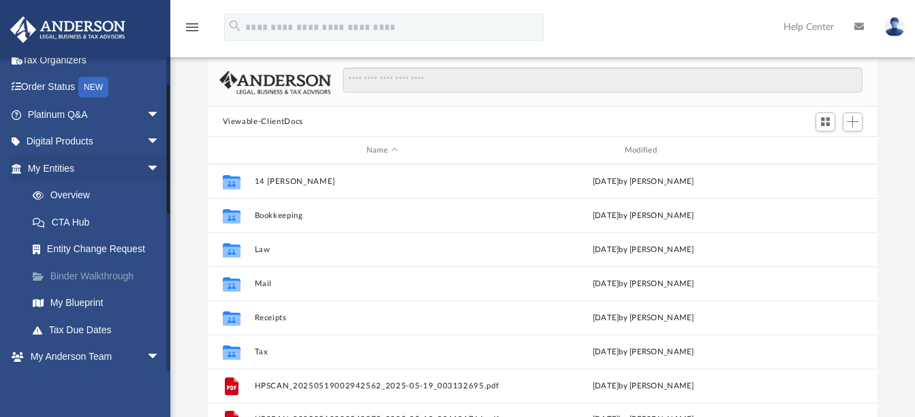
scroll to position [68, 0]
click at [858, 125] on span "Add" at bounding box center [852, 122] width 12 height 12
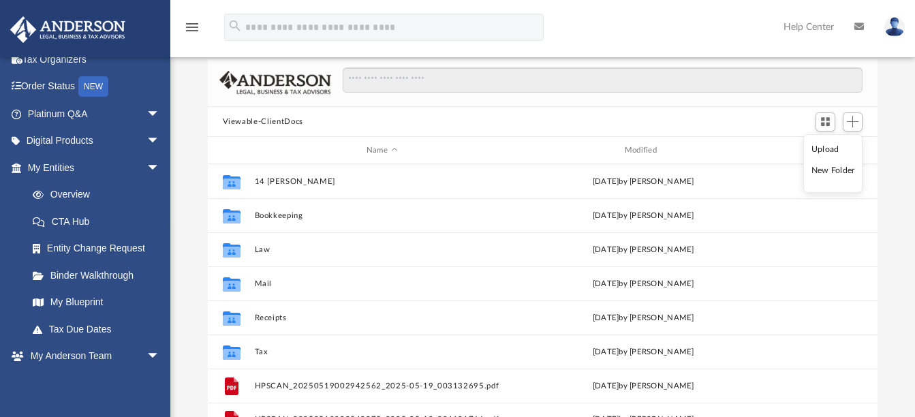
click at [819, 150] on li "Upload" at bounding box center [833, 149] width 44 height 14
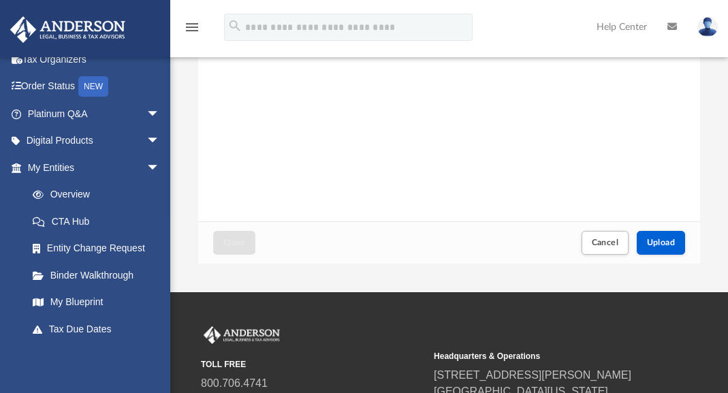
scroll to position [276, 0]
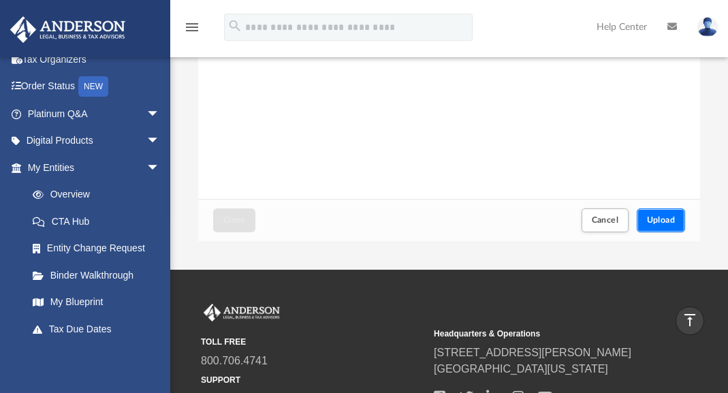
click at [652, 212] on button "Upload" at bounding box center [661, 220] width 49 height 24
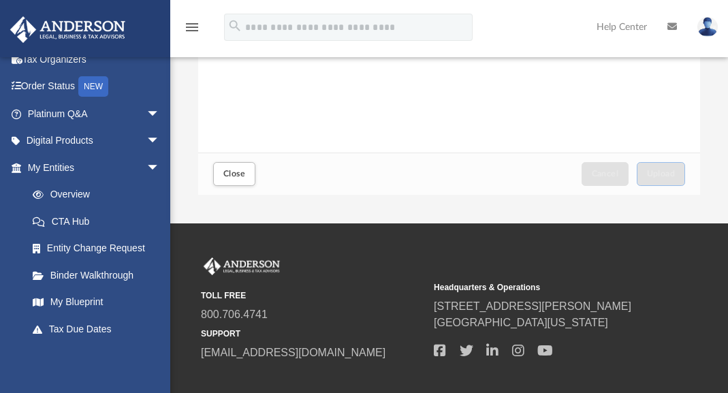
scroll to position [344, 0]
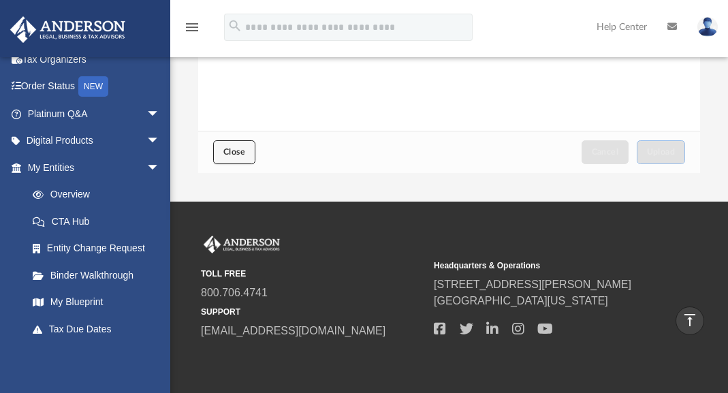
click at [231, 148] on span "Close" at bounding box center [234, 152] width 22 height 8
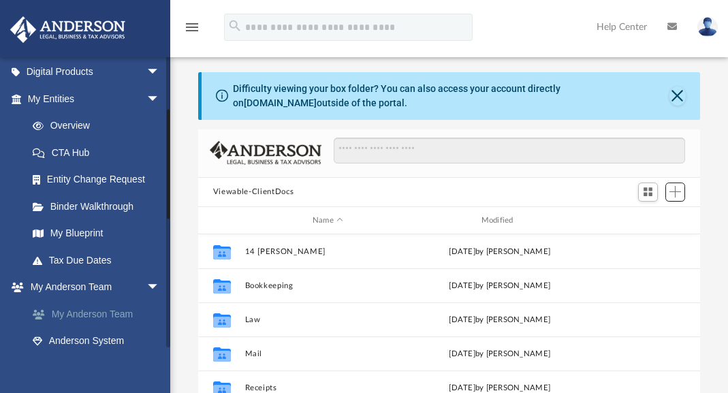
scroll to position [204, 0]
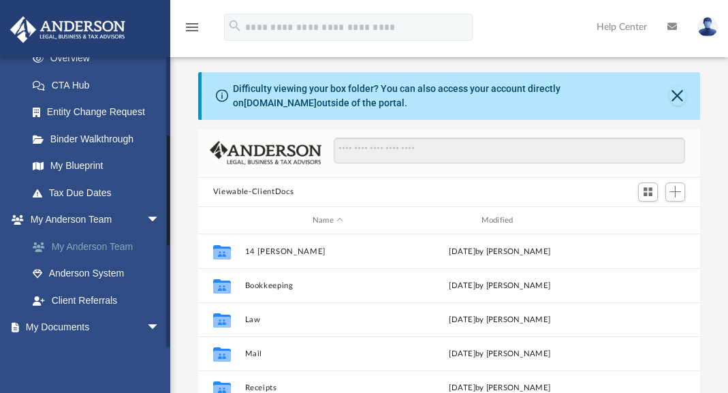
click at [112, 244] on link "My Anderson Team" at bounding box center [99, 246] width 161 height 27
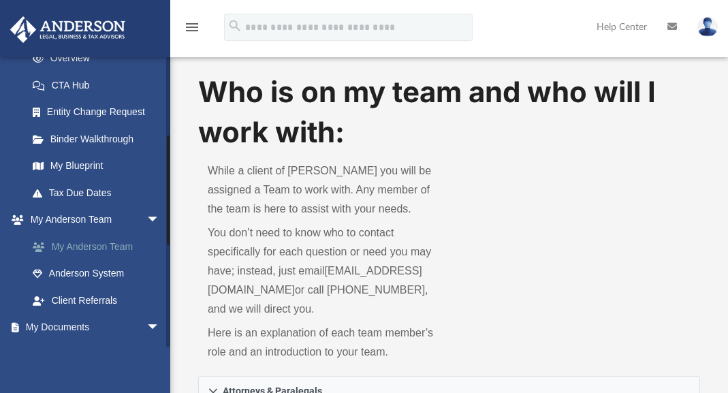
click at [100, 247] on link "My Anderson Team" at bounding box center [99, 246] width 161 height 27
click at [671, 26] on icon at bounding box center [672, 27] width 10 height 10
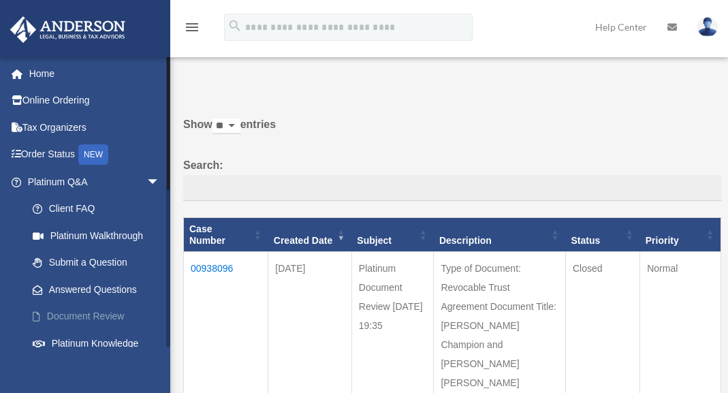
click at [83, 313] on link "Document Review" at bounding box center [99, 316] width 161 height 27
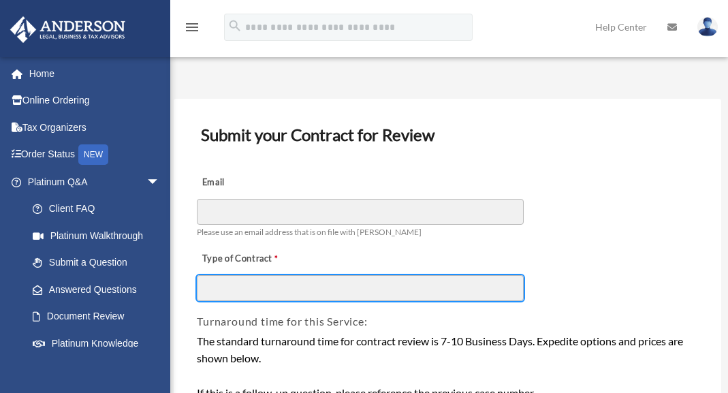
click at [411, 298] on input "Type of Contract" at bounding box center [360, 288] width 327 height 26
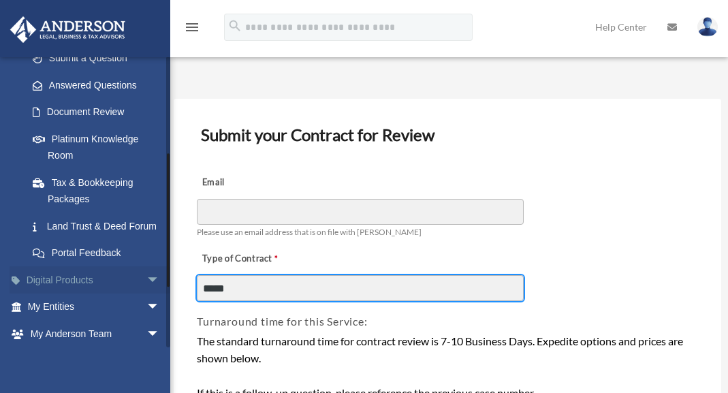
scroll to position [272, 0]
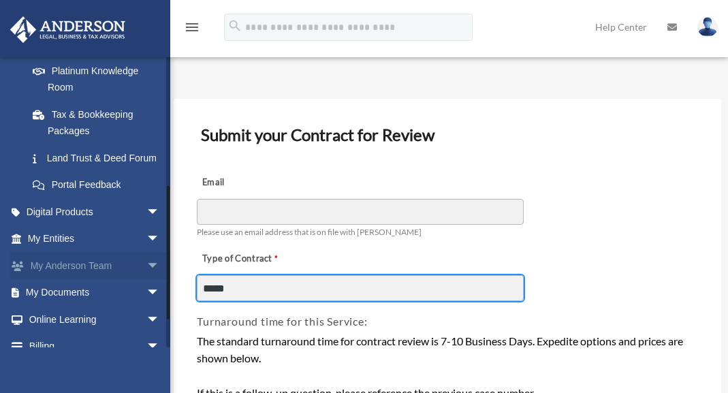
type input "*****"
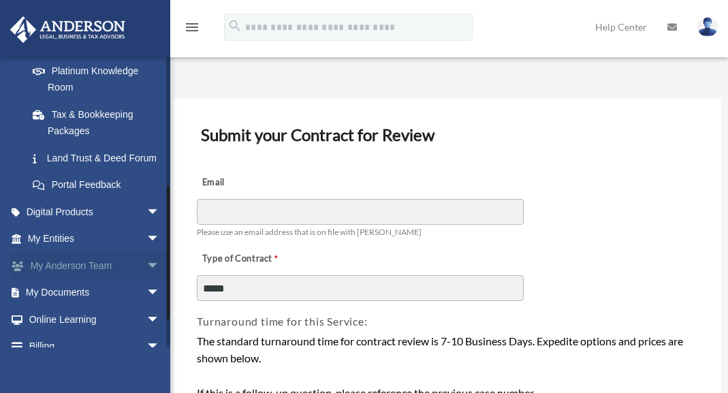
click at [72, 279] on link "My Anderson Team arrow_drop_down" at bounding box center [95, 265] width 171 height 27
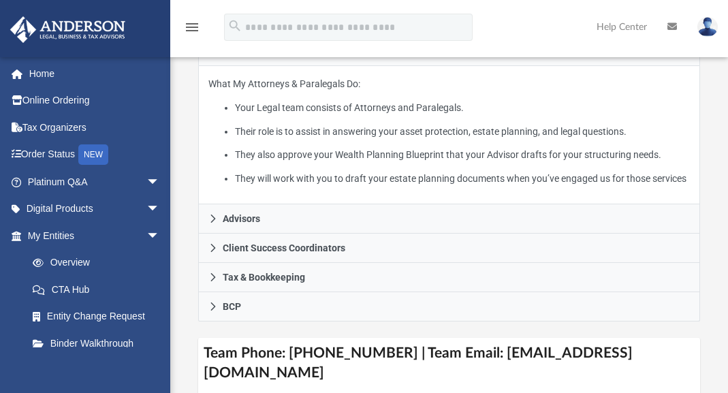
scroll to position [340, 0]
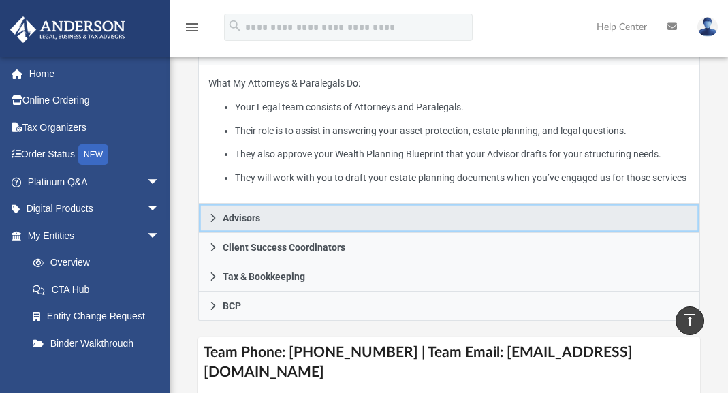
click at [217, 217] on icon at bounding box center [213, 218] width 10 height 10
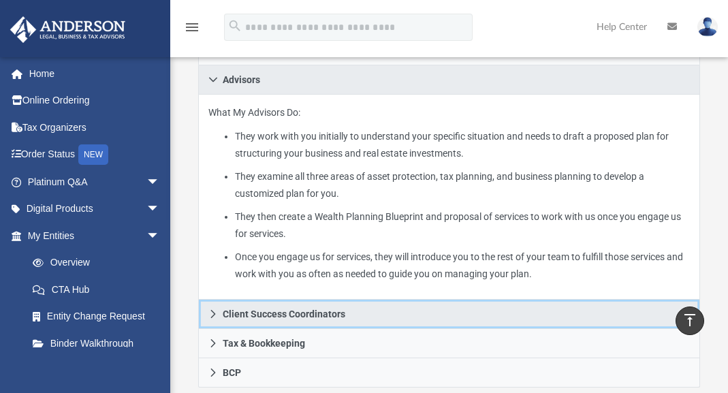
click at [208, 311] on icon at bounding box center [213, 314] width 10 height 10
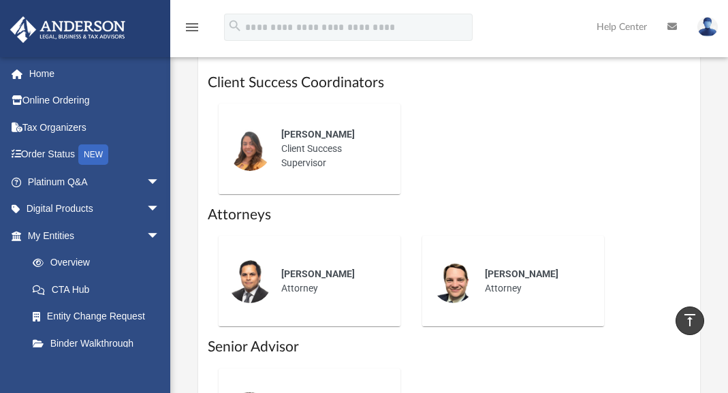
scroll to position [749, 0]
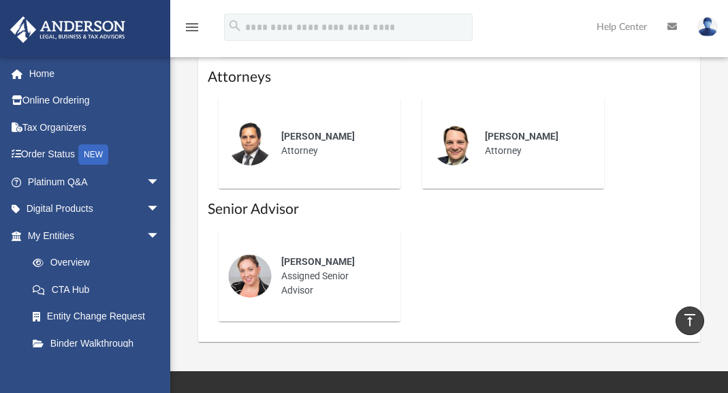
click at [688, 321] on icon "vertical_align_top" at bounding box center [690, 320] width 16 height 16
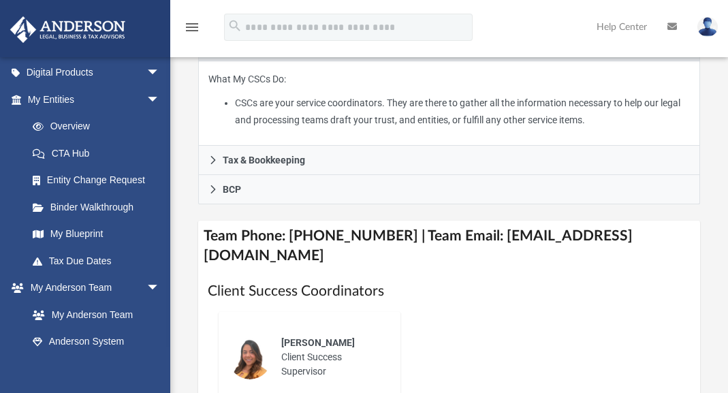
scroll to position [409, 0]
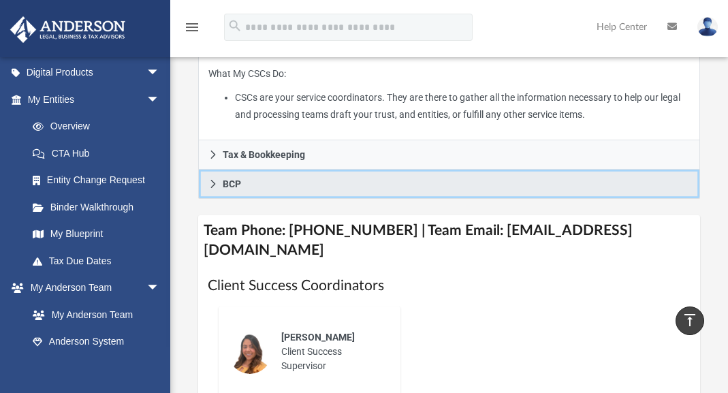
click at [255, 185] on link "BCP" at bounding box center [449, 184] width 502 height 29
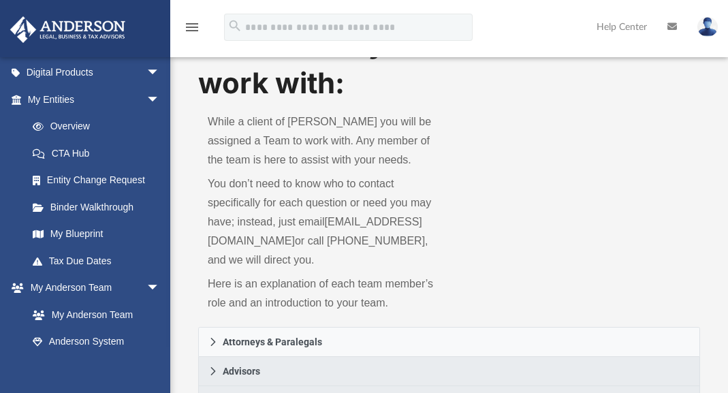
scroll to position [0, 0]
